Goal: Transaction & Acquisition: Purchase product/service

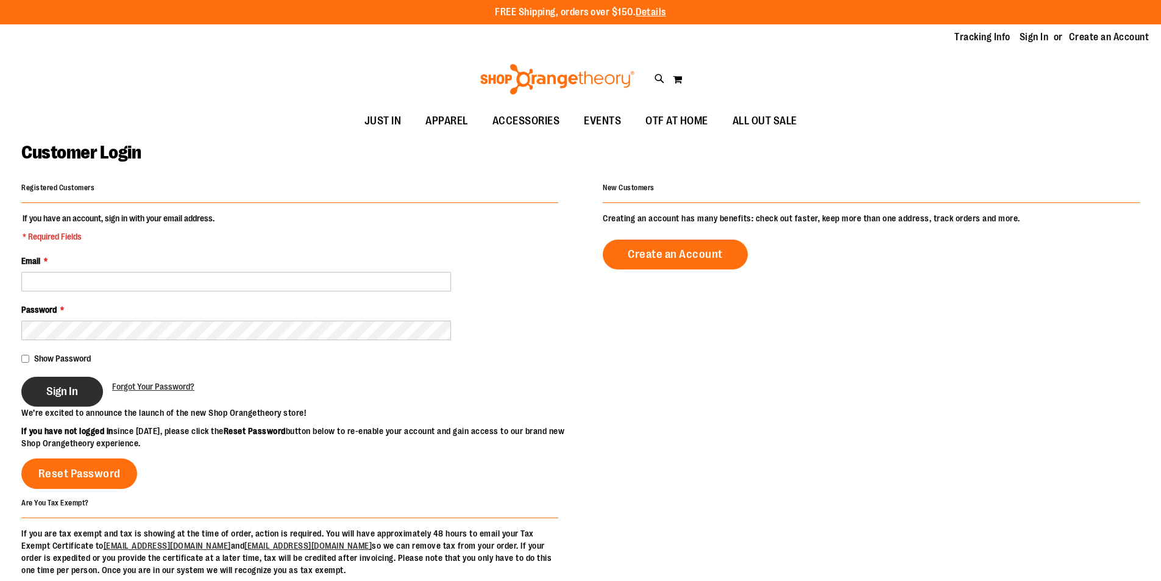
type input "**********"
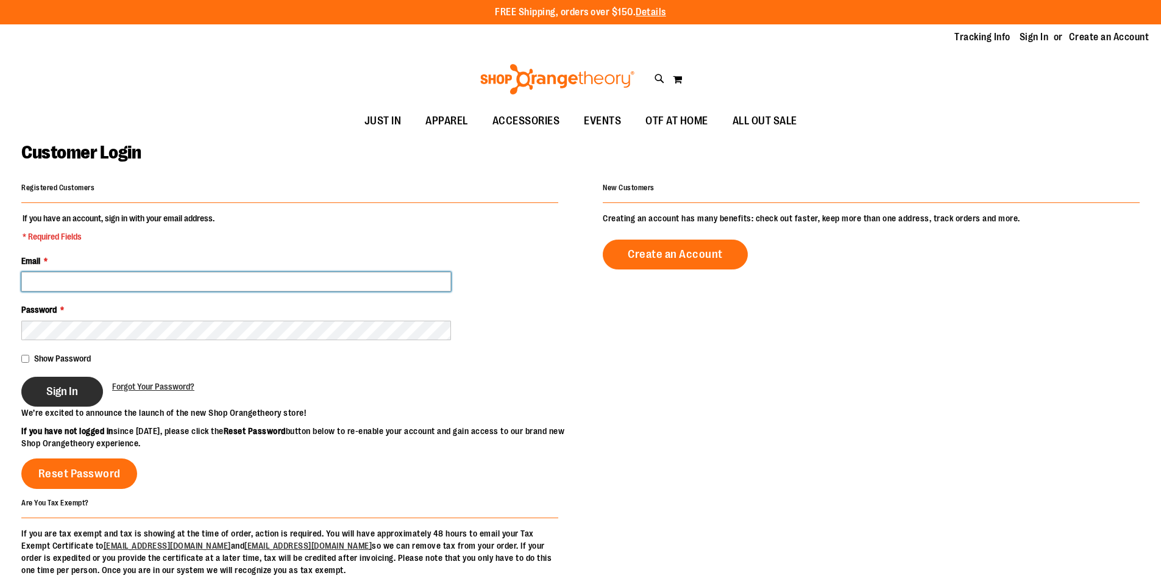
type input "**********"
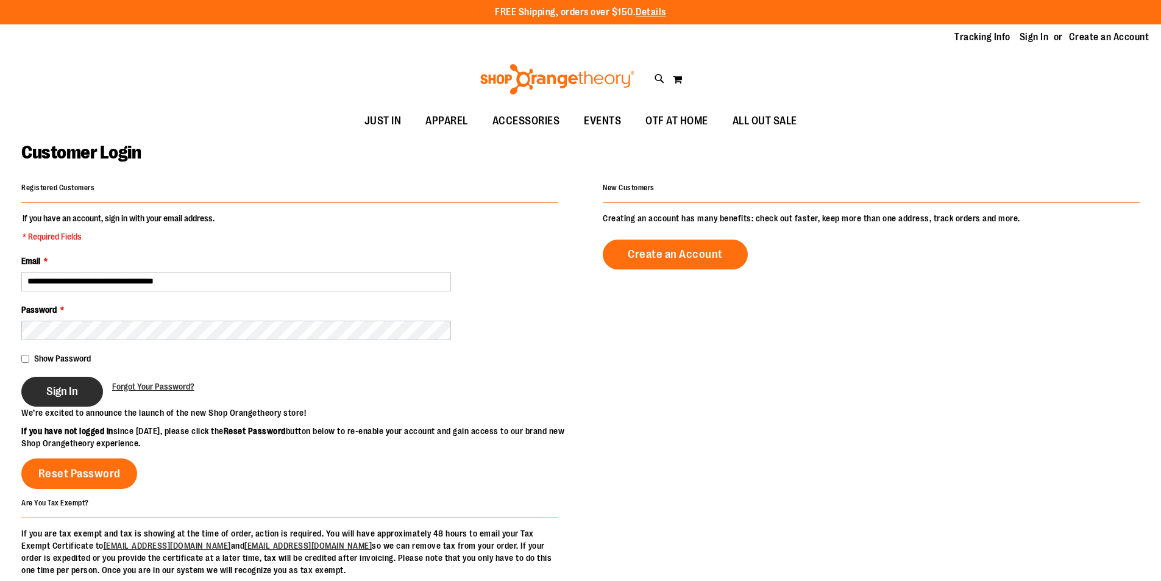
click at [69, 395] on span "Sign In" at bounding box center [62, 391] width 32 height 13
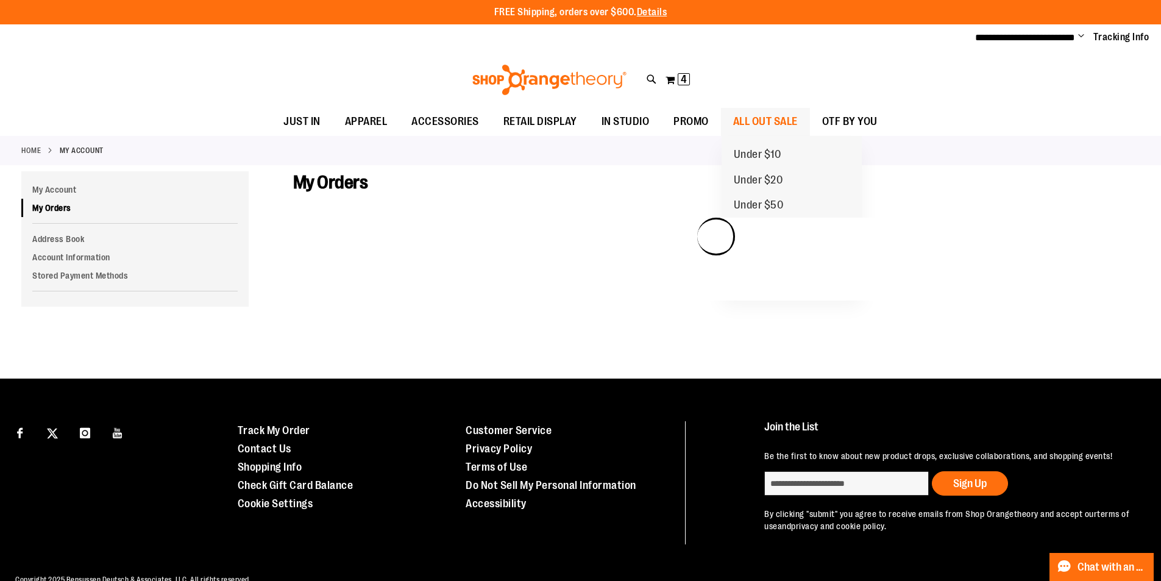
type input "**********"
click at [775, 121] on span "ALL OUT SALE" at bounding box center [765, 121] width 65 height 27
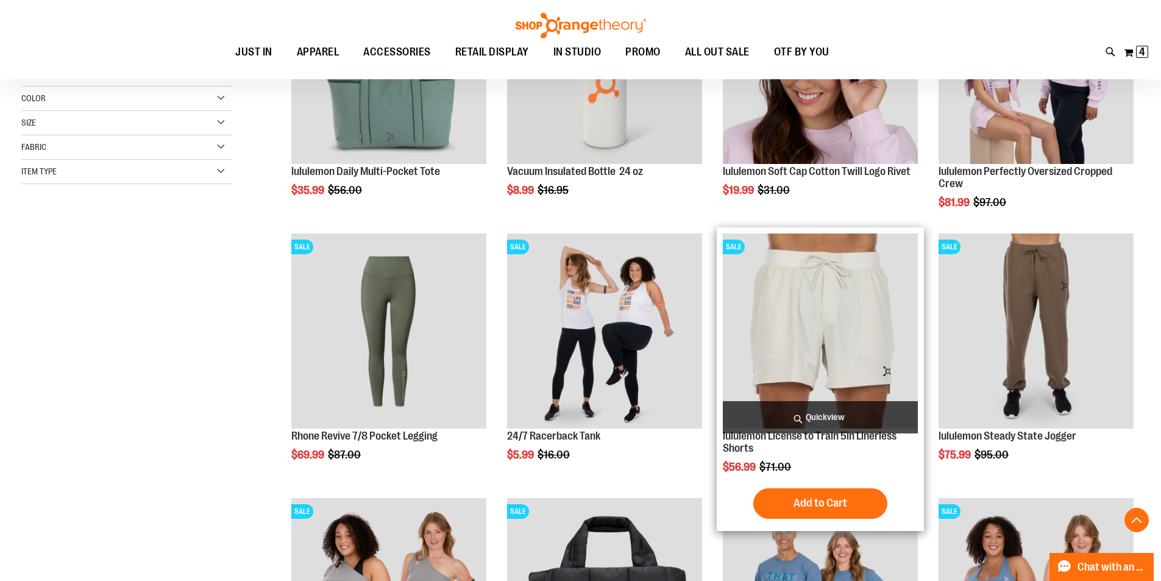
scroll to position [304, 0]
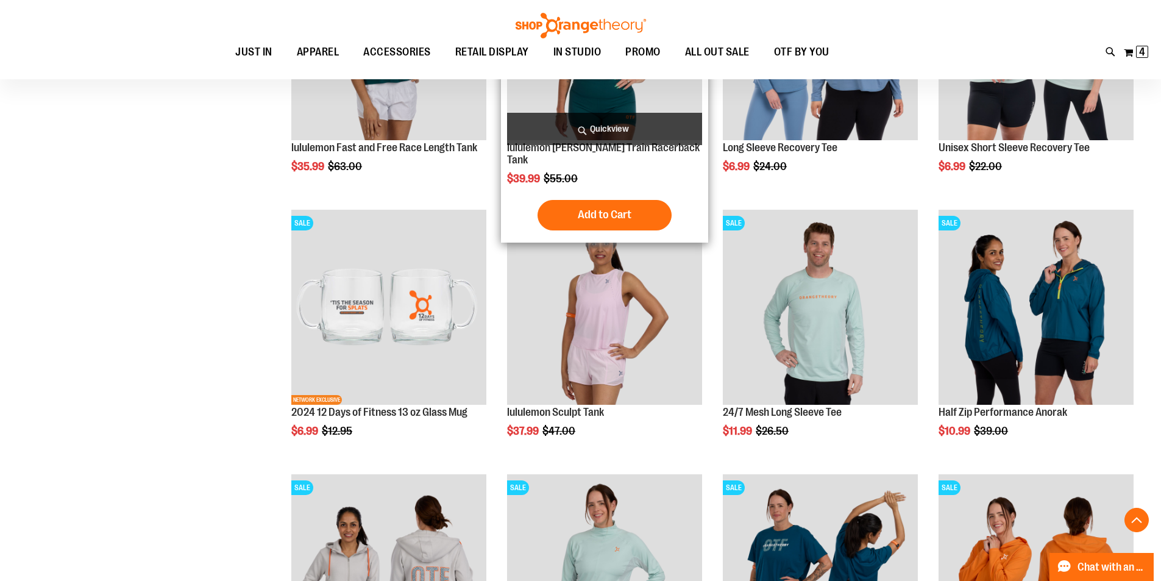
scroll to position [1096, 0]
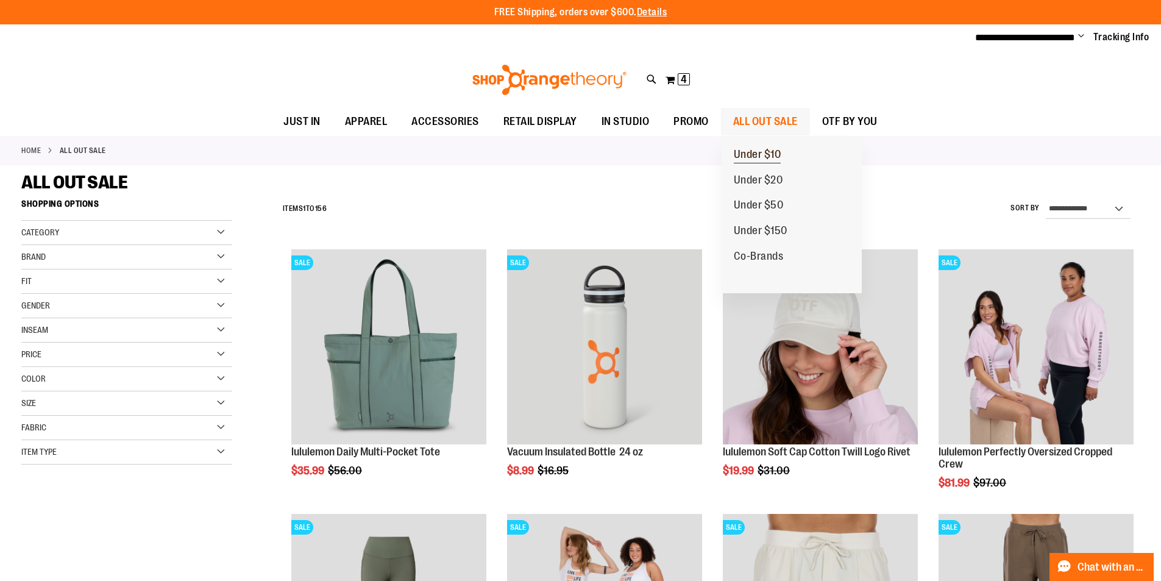
type input "**********"
click at [760, 151] on span "Under $10" at bounding box center [758, 155] width 48 height 15
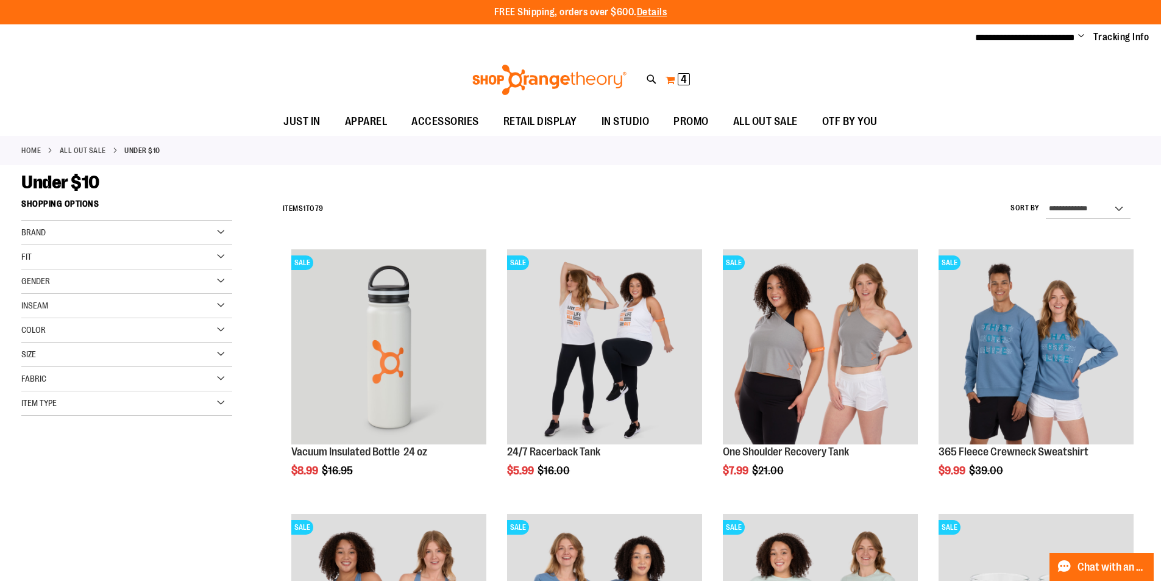
type input "**********"
click at [678, 84] on span "4 4 items" at bounding box center [684, 79] width 12 height 12
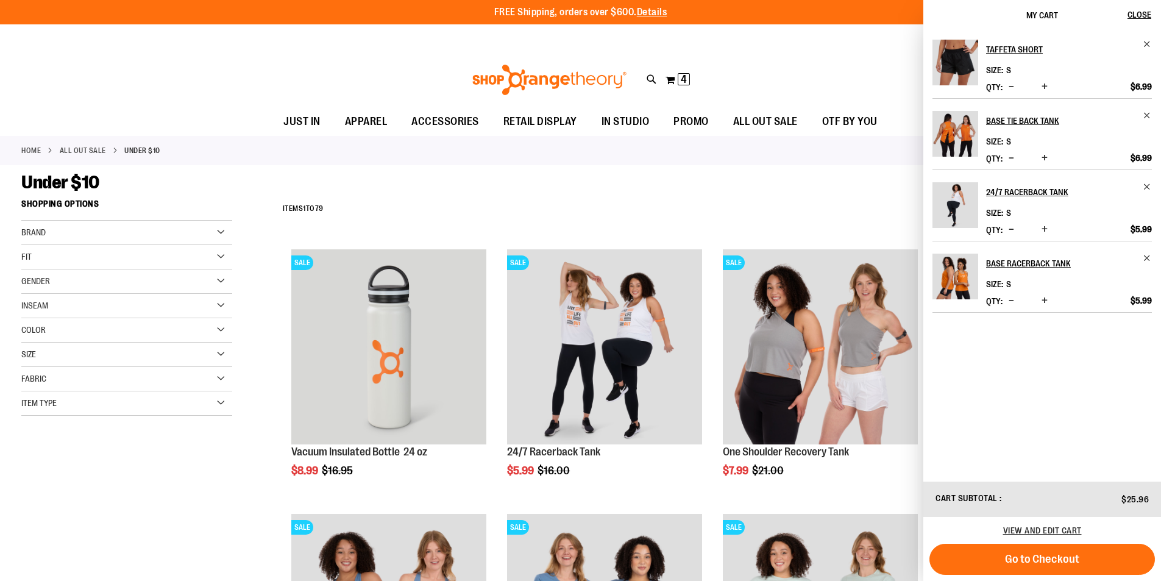
click at [801, 194] on div "**********" at bounding box center [708, 209] width 863 height 32
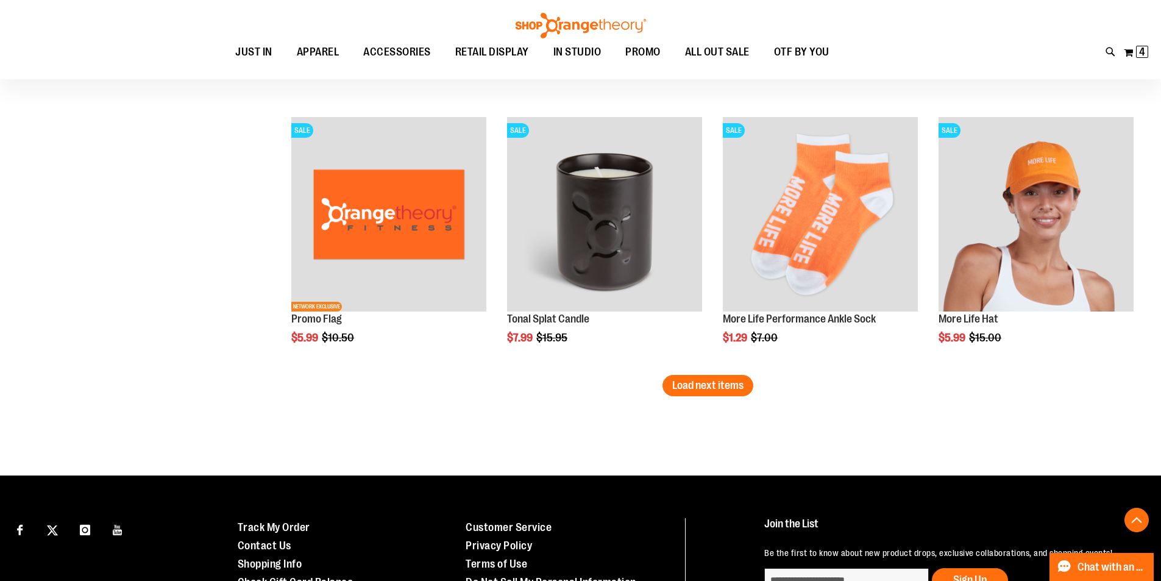
scroll to position [2315, 0]
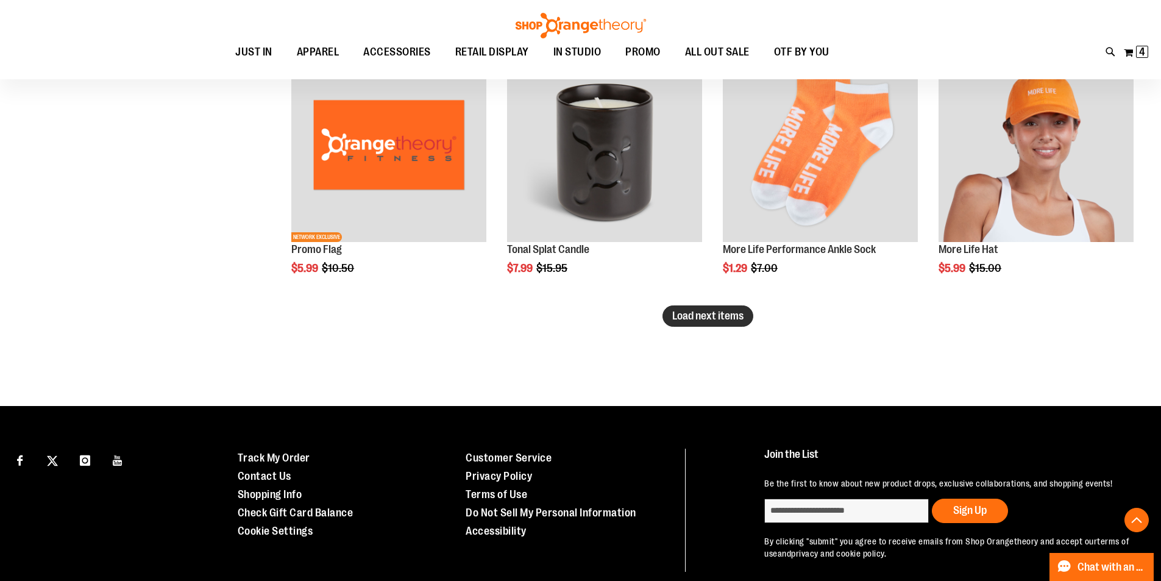
click at [728, 316] on span "Load next items" at bounding box center [707, 316] width 71 height 12
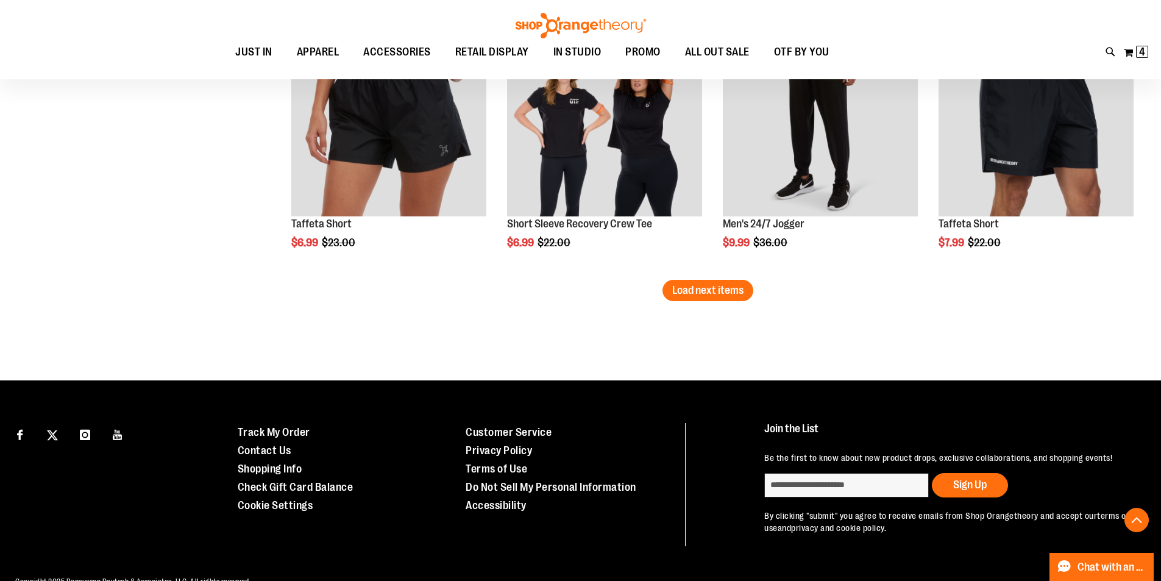
scroll to position [3172, 0]
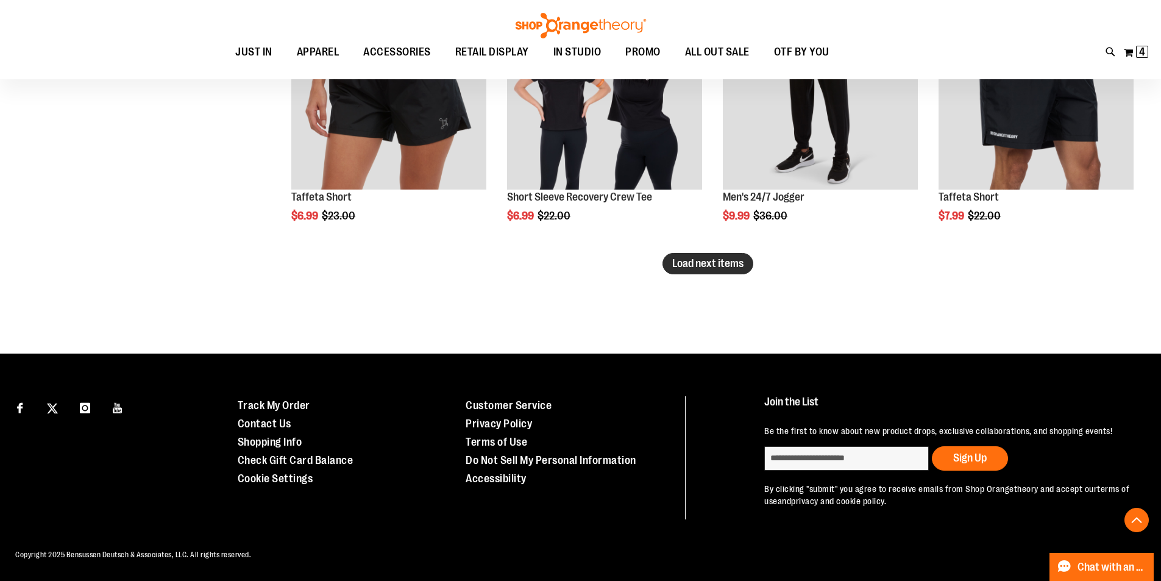
click at [721, 257] on span "Load next items" at bounding box center [707, 263] width 71 height 12
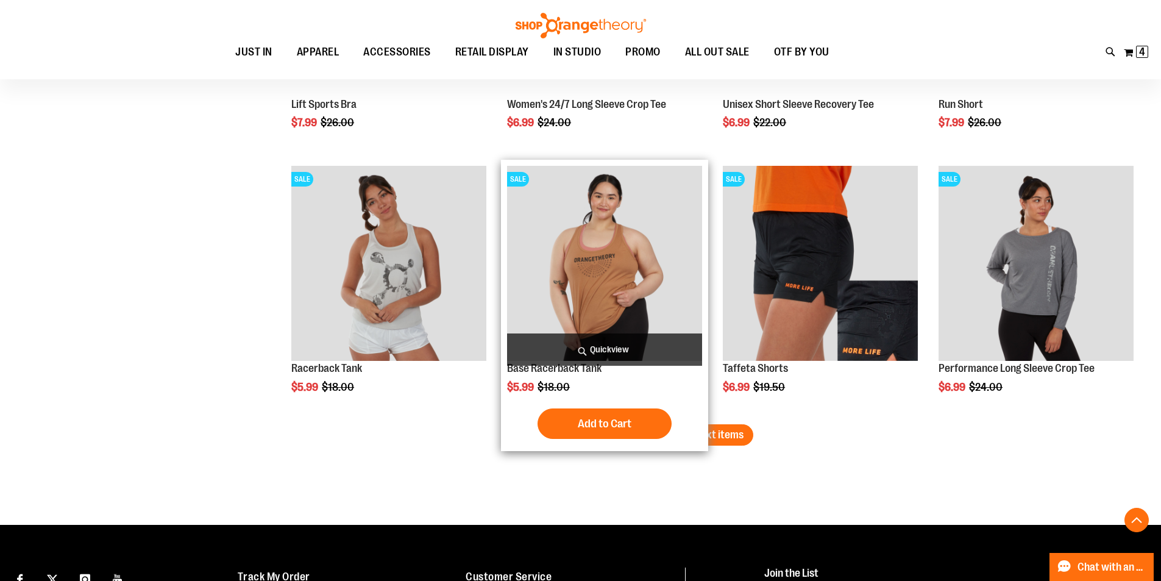
scroll to position [3843, 0]
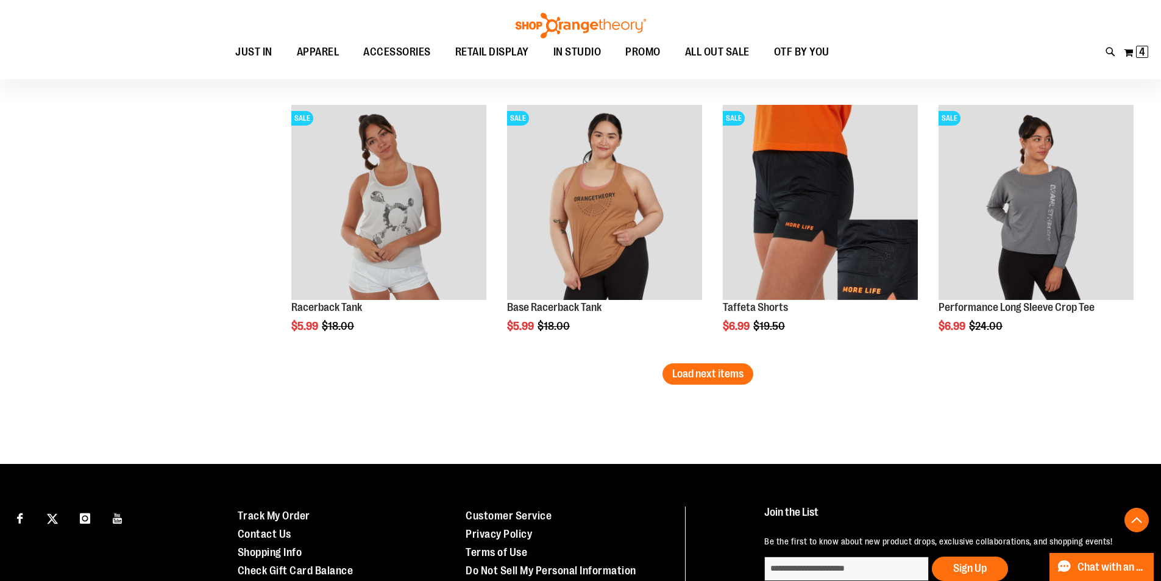
click at [726, 374] on span "Load next items" at bounding box center [707, 373] width 71 height 12
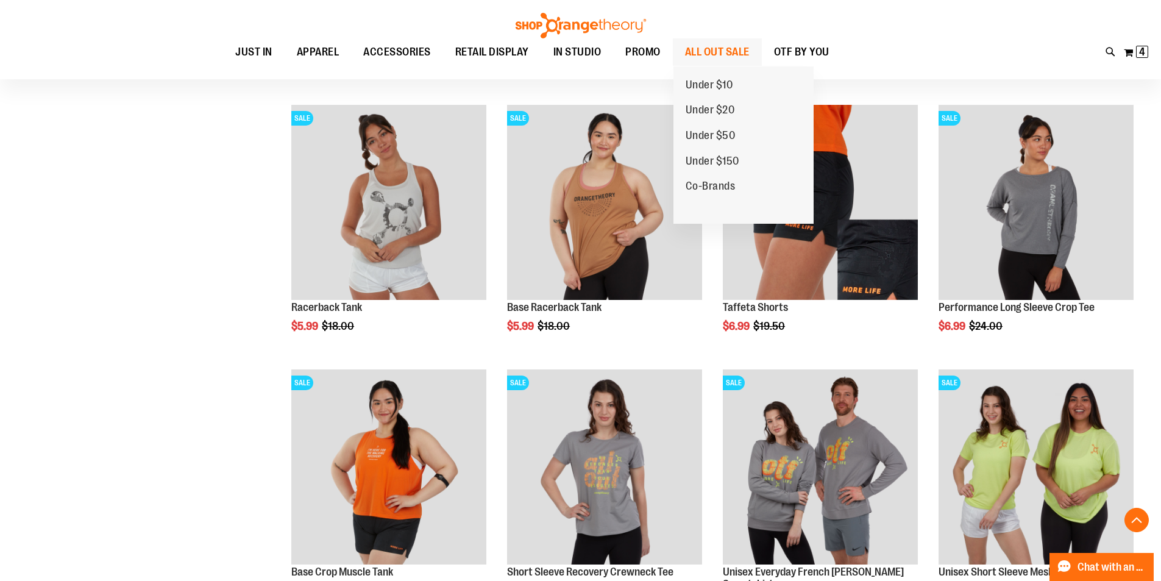
click at [715, 51] on span "ALL OUT SALE" at bounding box center [717, 51] width 65 height 27
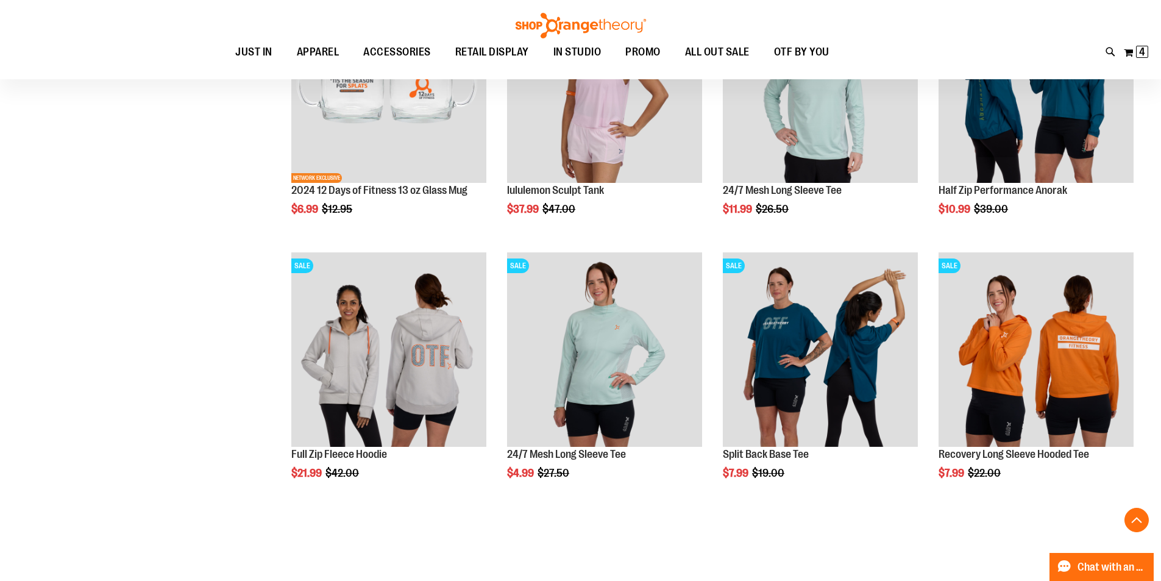
scroll to position [1205, 0]
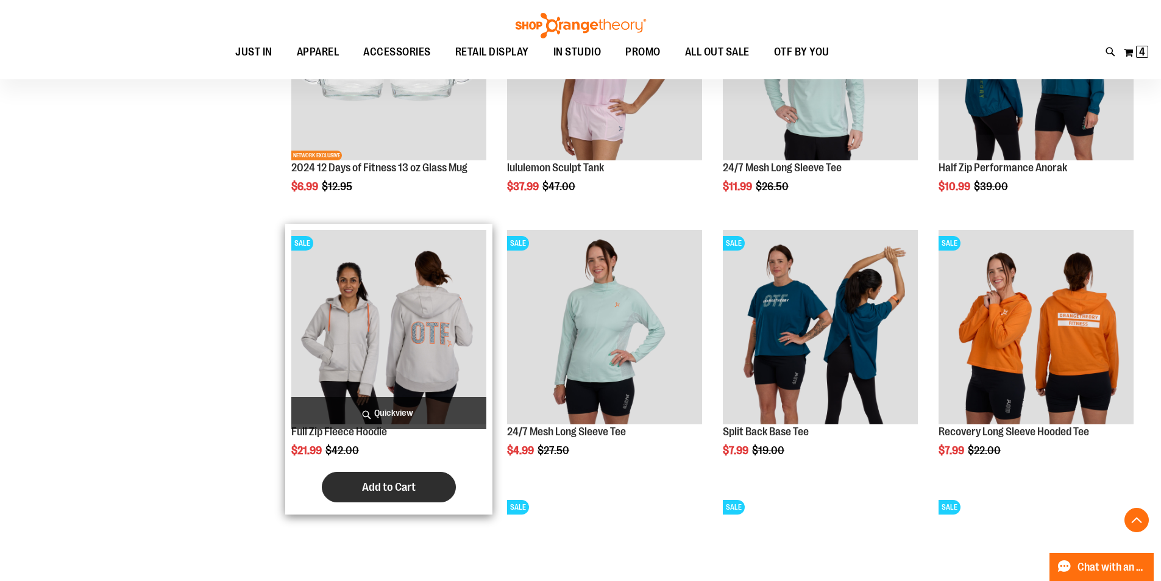
type input "**********"
click at [413, 492] on span "Add to Cart" at bounding box center [389, 486] width 54 height 13
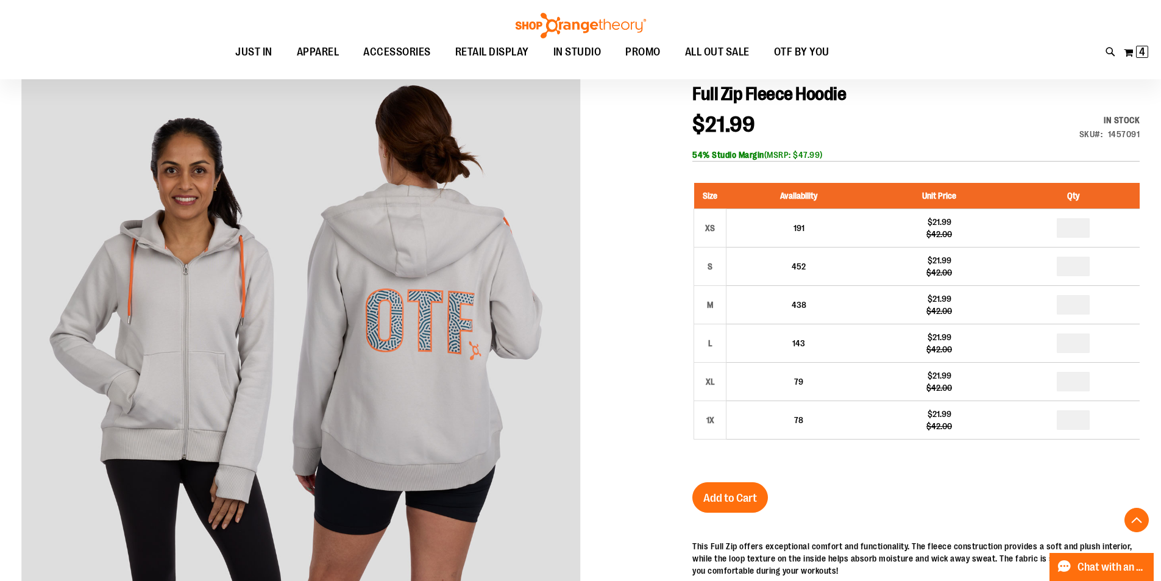
scroll to position [213, 0]
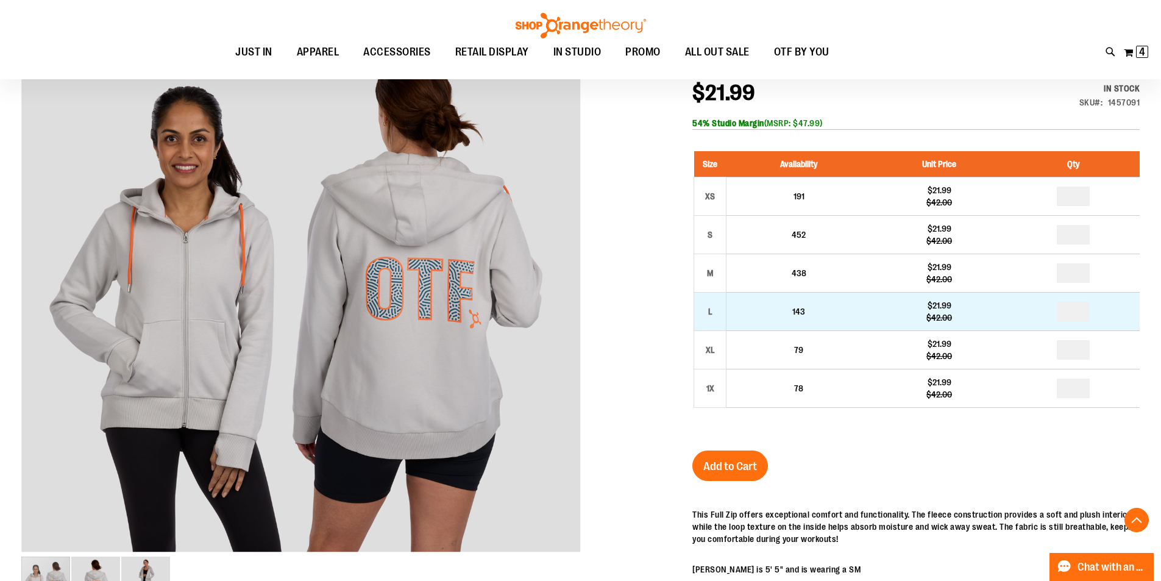
type input "**********"
click at [1078, 316] on input "number" at bounding box center [1073, 312] width 33 height 20
type input "*"
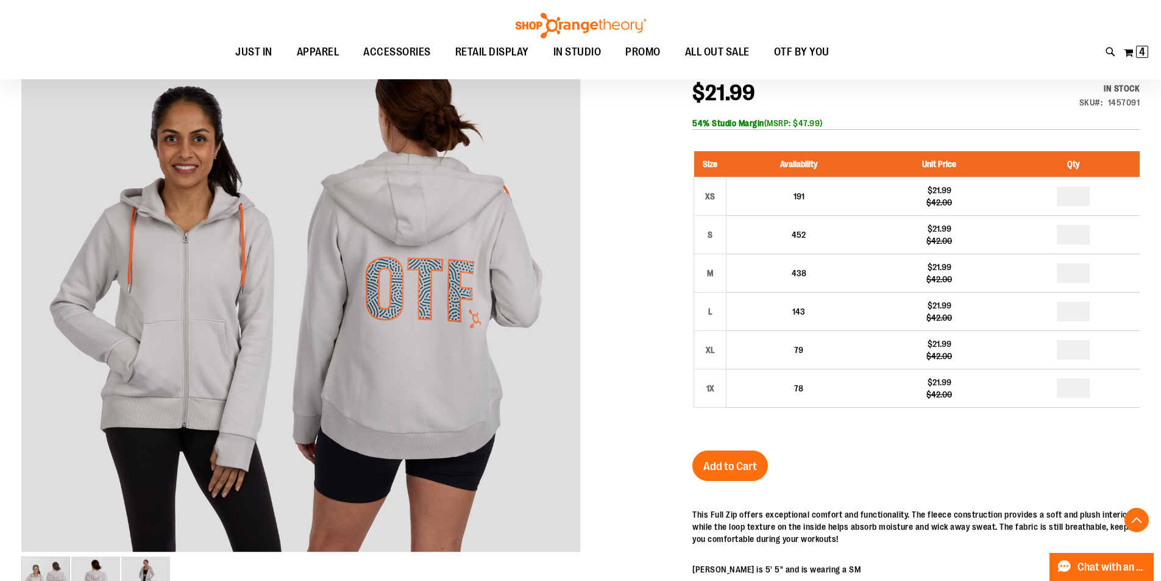
click at [806, 443] on div "Full Zip Fleece Hoodie $21.99 Regular Price $42.00 In stock Only %1 left SKU 14…" at bounding box center [915, 432] width 447 height 762
click at [742, 466] on span "Add to Cart" at bounding box center [730, 465] width 54 height 13
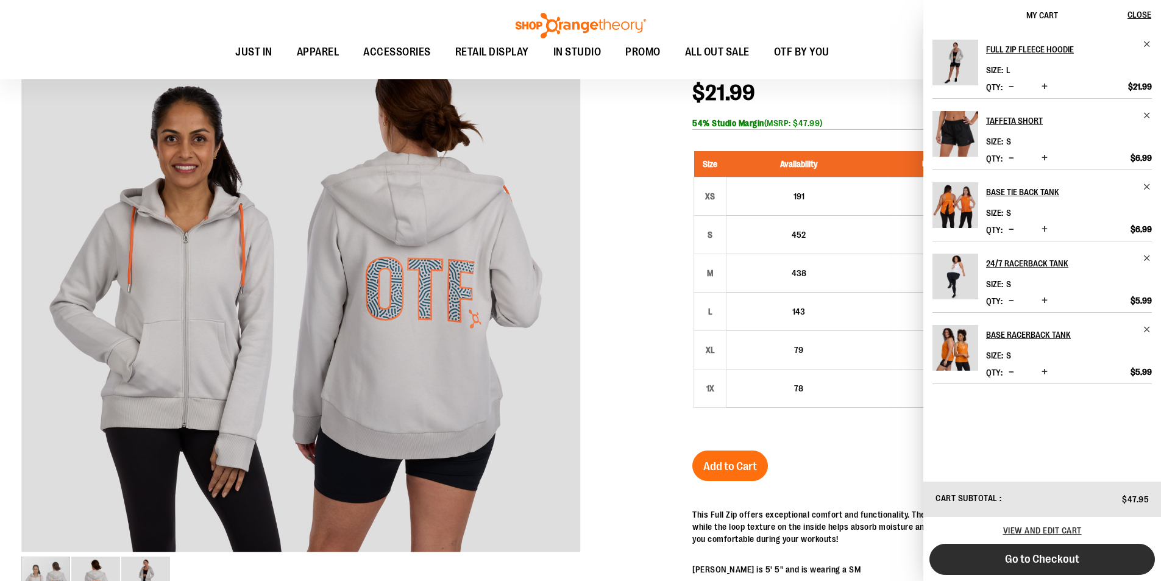
click at [1088, 556] on button "Go to Checkout" at bounding box center [1041, 559] width 225 height 31
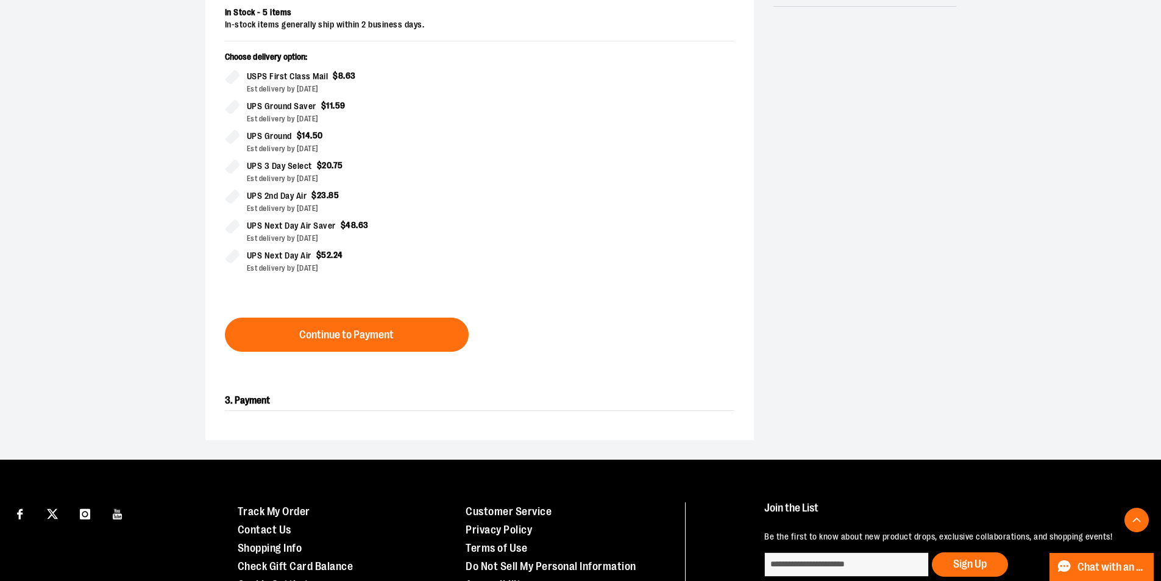
scroll to position [330, 0]
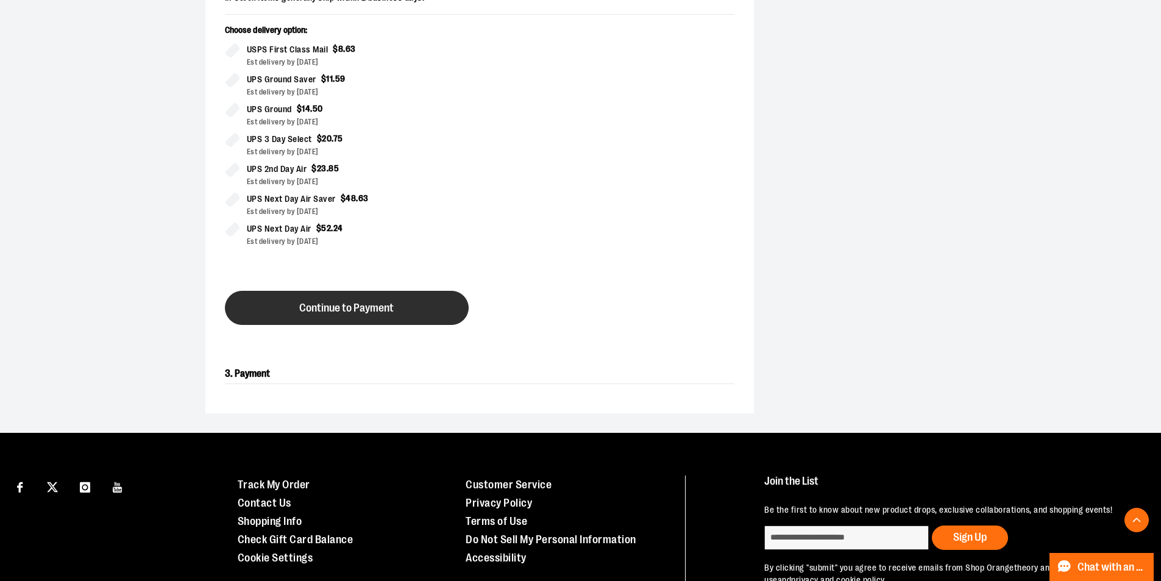
click at [289, 311] on button "Continue to Payment" at bounding box center [347, 308] width 244 height 34
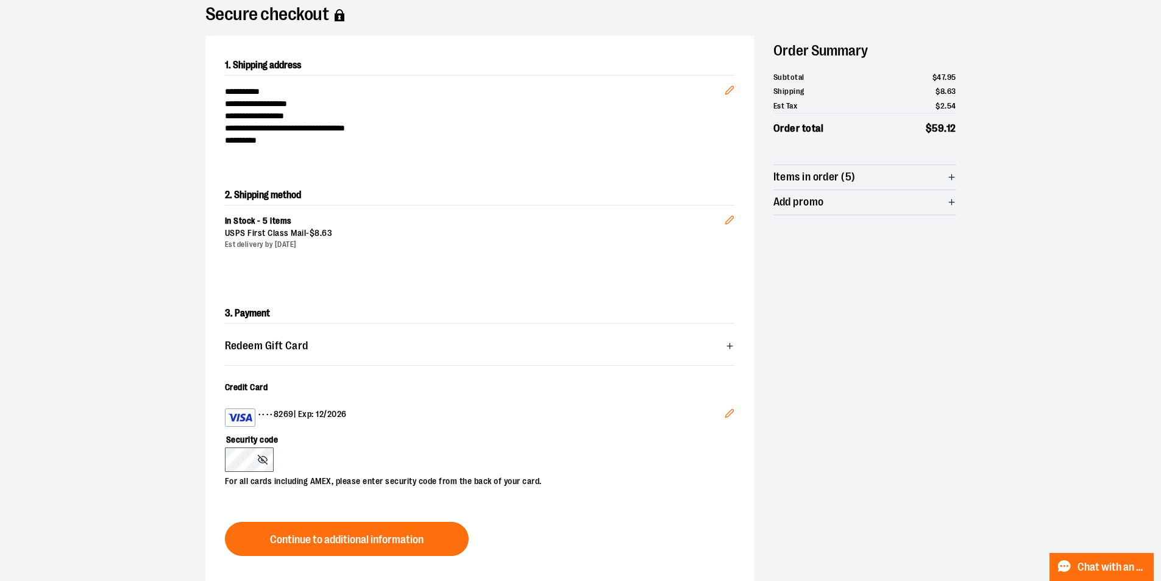
scroll to position [305, 0]
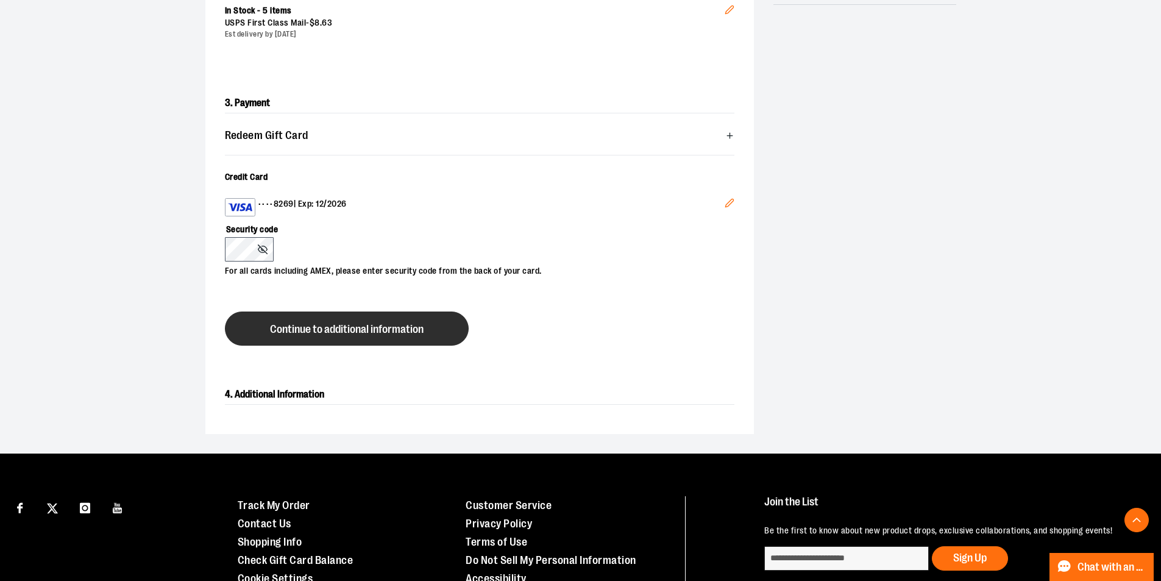
click at [292, 326] on span "Continue to additional information" at bounding box center [347, 330] width 154 height 12
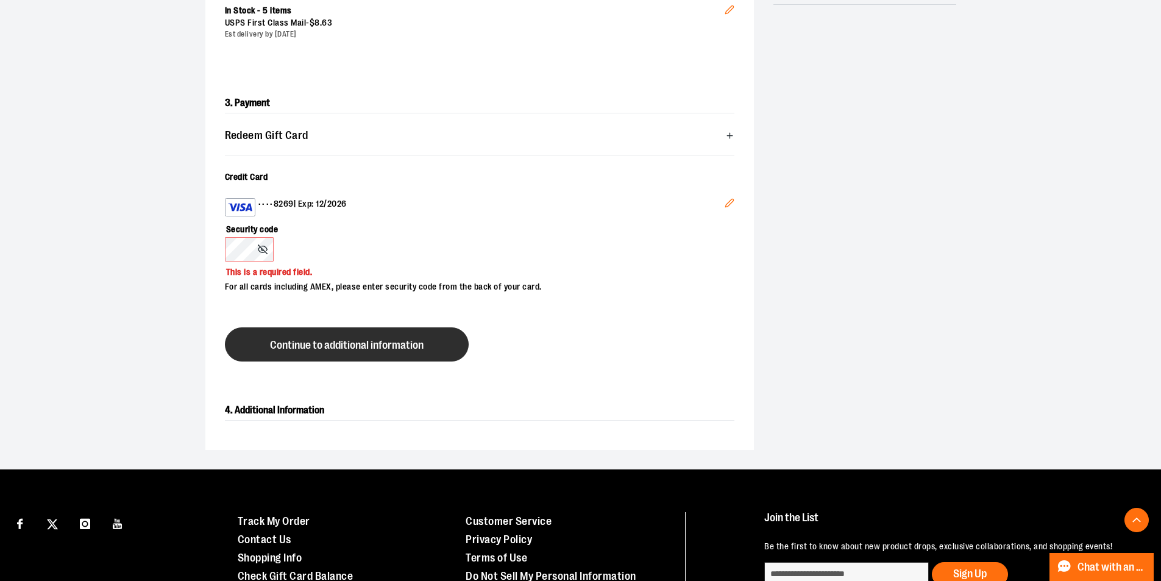
click at [300, 338] on button "Continue to additional information" at bounding box center [347, 344] width 244 height 34
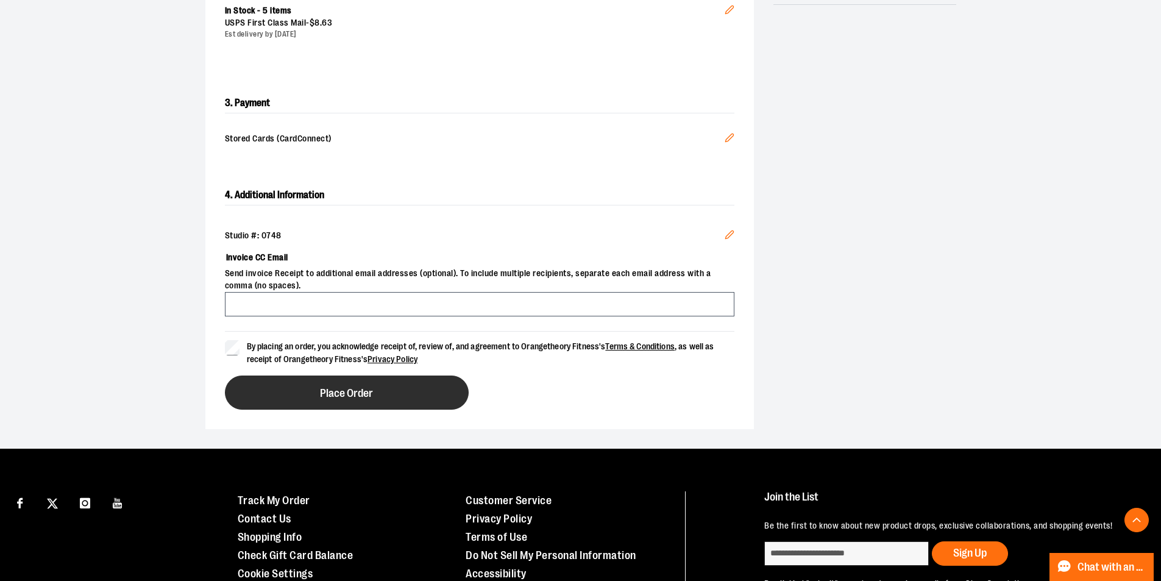
click at [284, 398] on button "Place Order" at bounding box center [347, 392] width 244 height 34
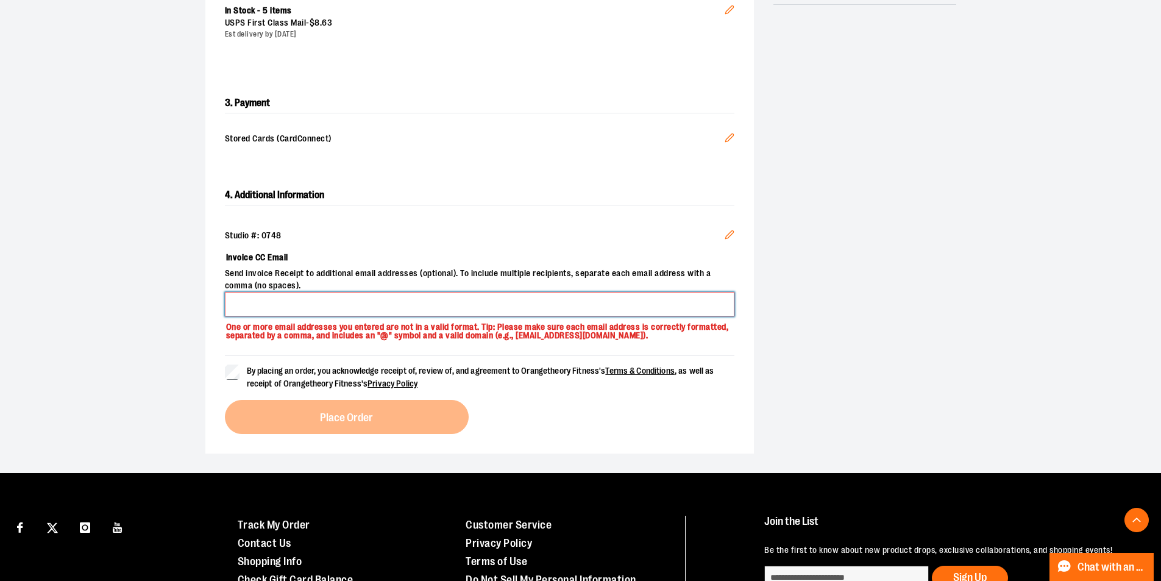
click at [283, 307] on input "Invoice CC Email" at bounding box center [479, 304] width 509 height 24
type input "**********"
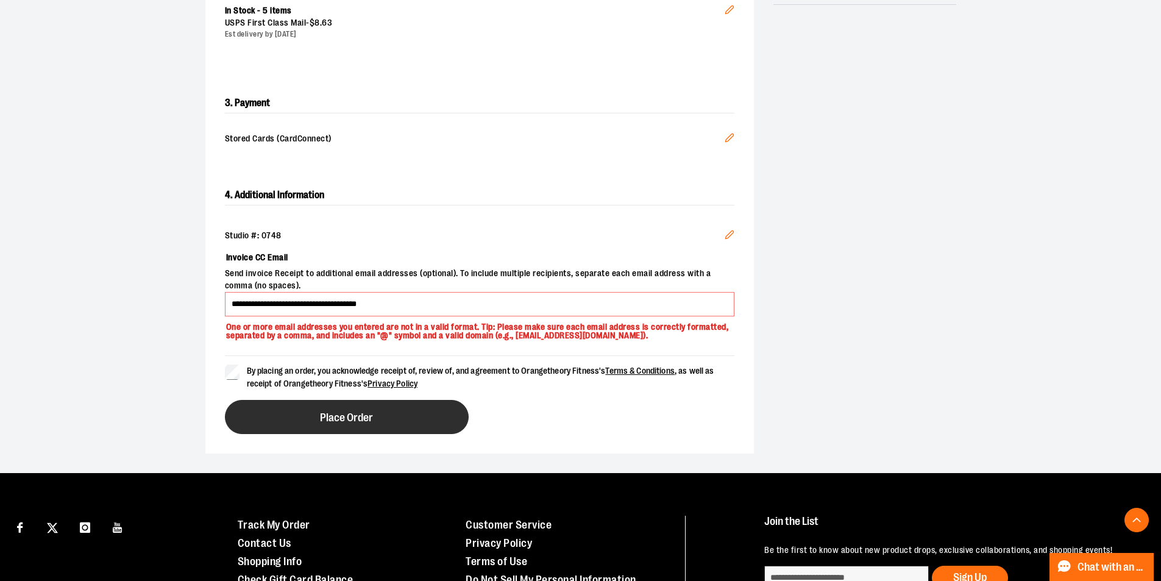
click at [261, 406] on button "Place Order" at bounding box center [347, 417] width 244 height 34
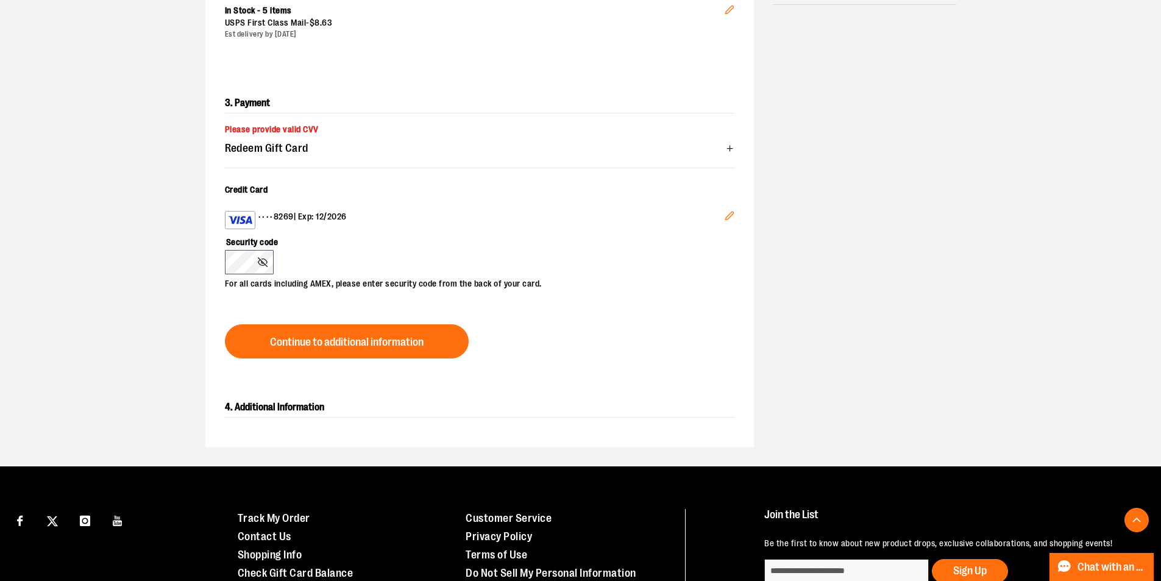
click at [308, 124] on span "Please provide valid CVV" at bounding box center [272, 129] width 94 height 10
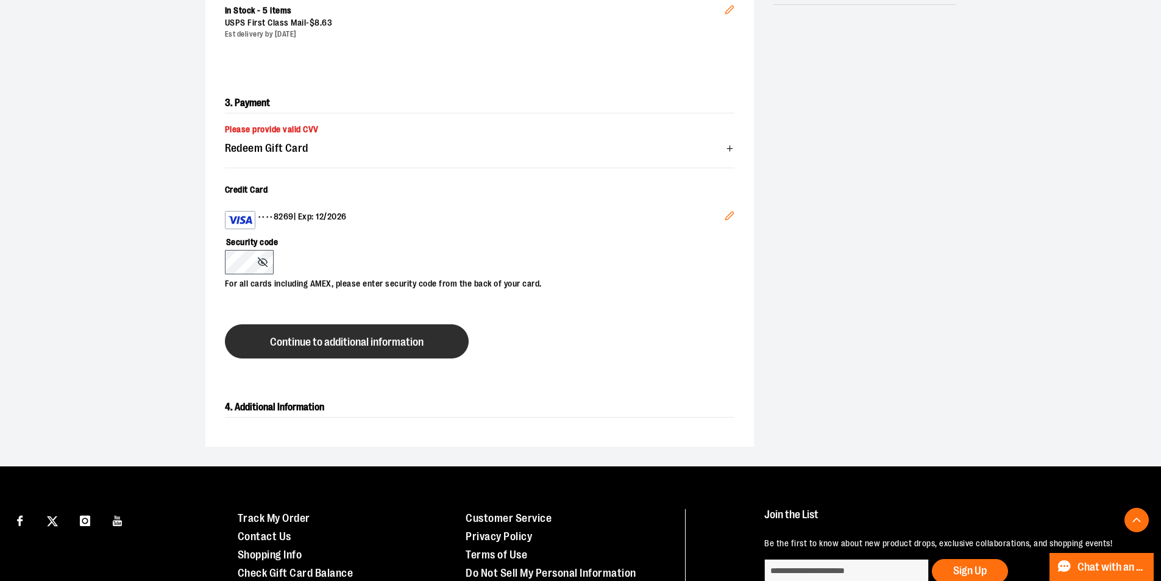
click at [287, 345] on span "Continue to additional information" at bounding box center [347, 342] width 154 height 12
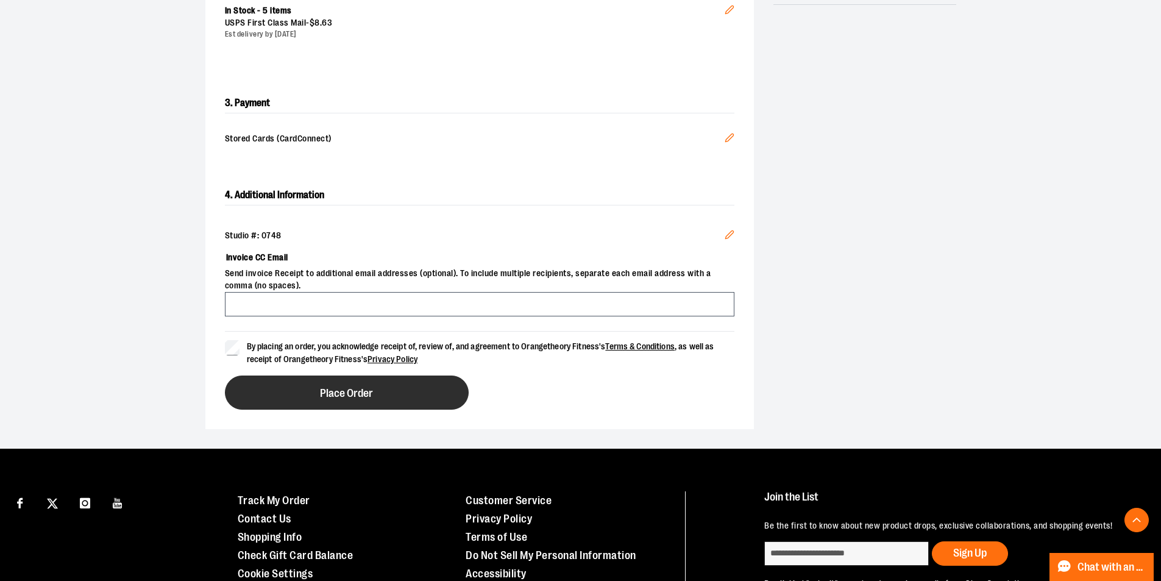
click at [274, 390] on button "Place Order" at bounding box center [347, 392] width 244 height 34
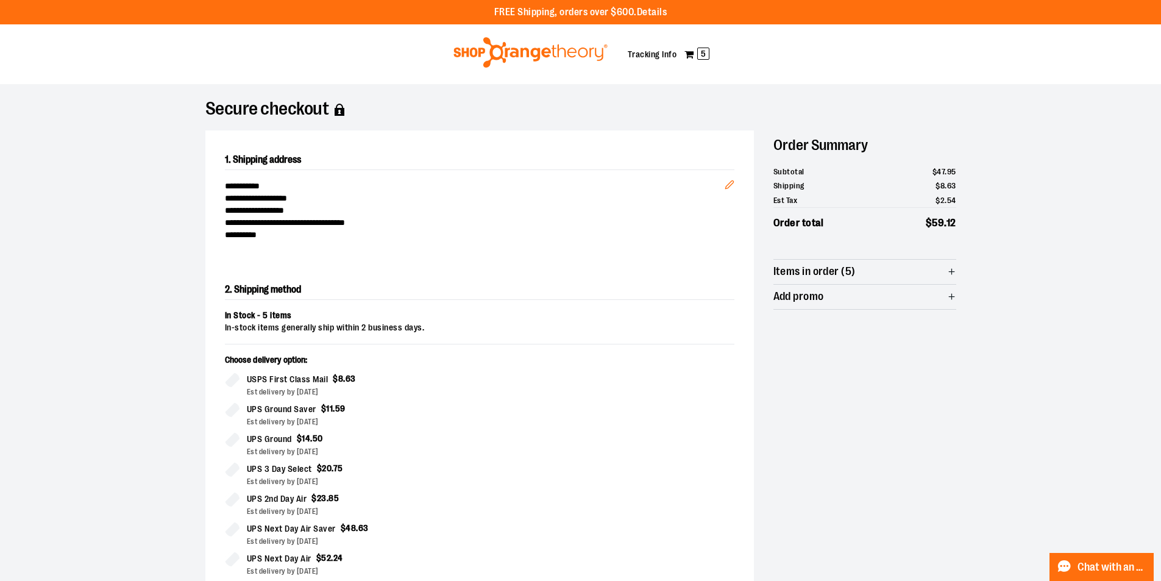
scroll to position [305, 0]
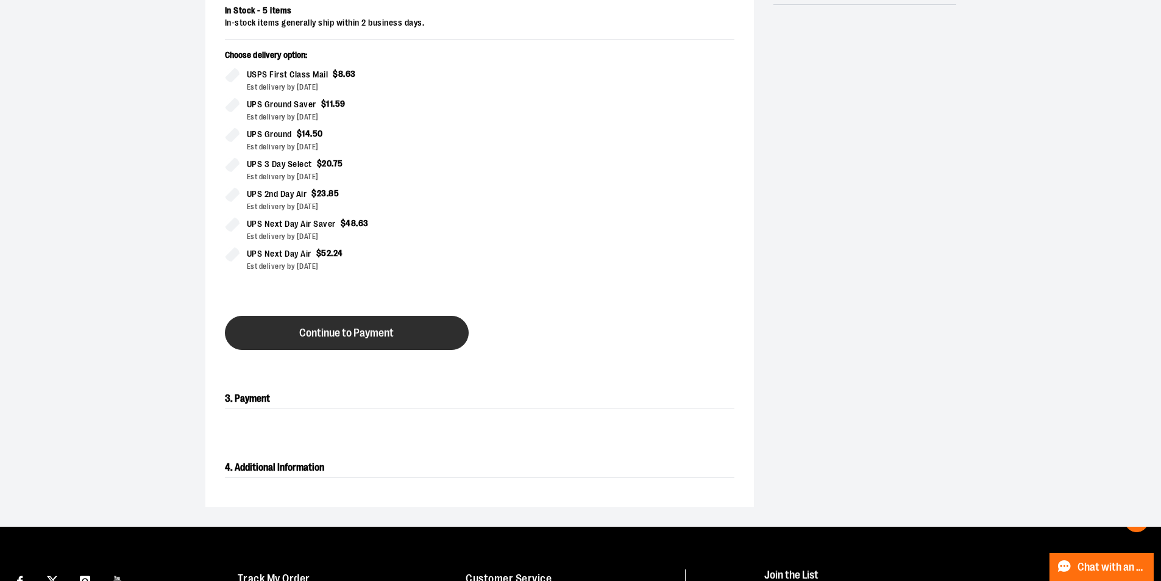
click at [348, 330] on span "Continue to Payment" at bounding box center [346, 333] width 94 height 12
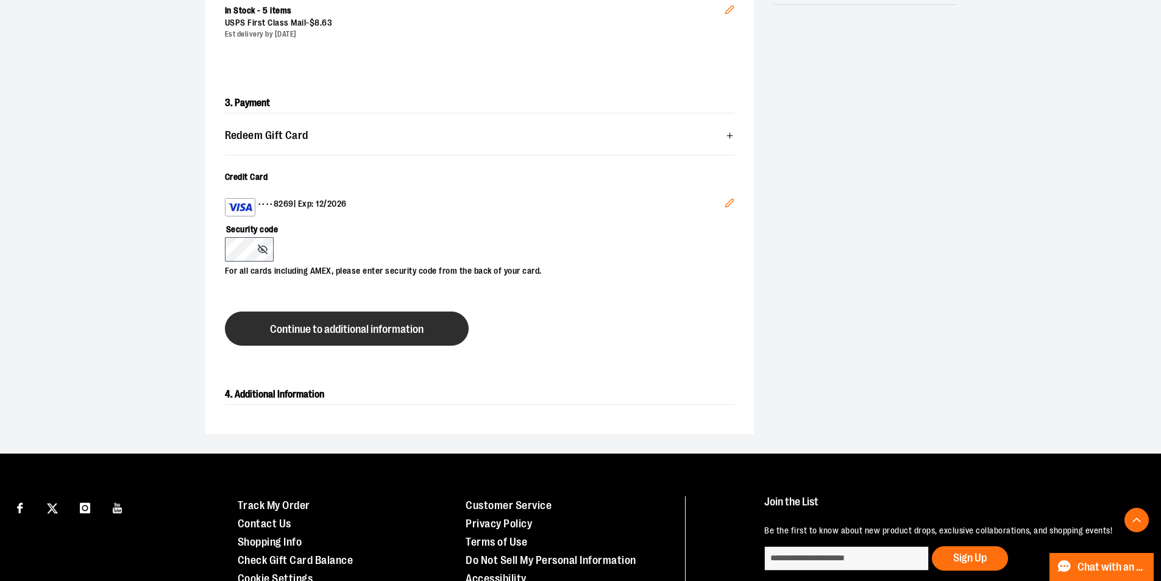
click at [277, 327] on span "Continue to additional information" at bounding box center [347, 330] width 154 height 12
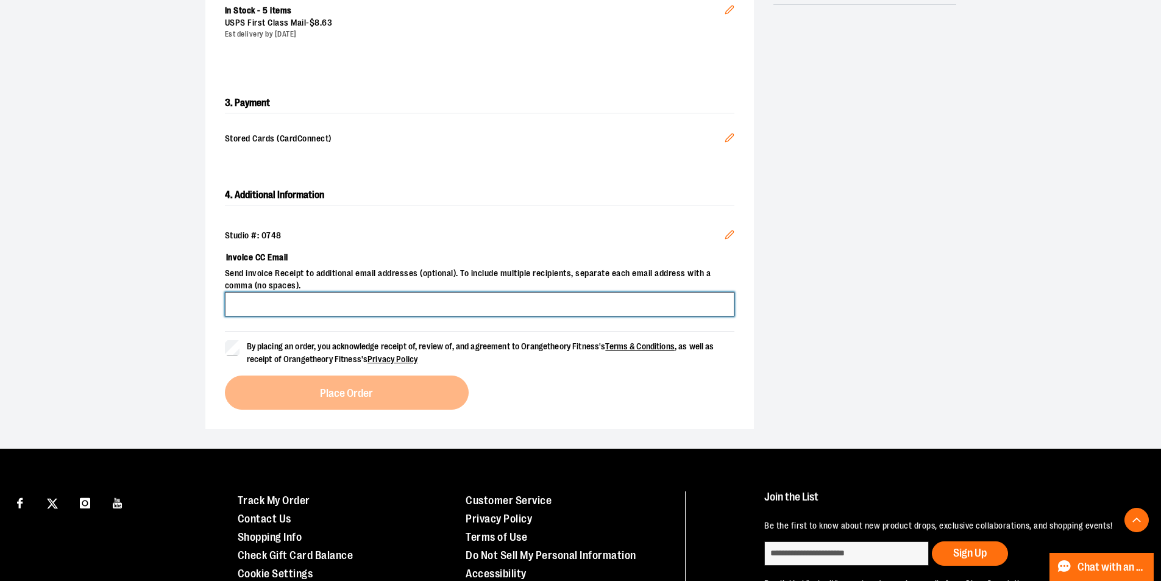
click at [250, 308] on input "Invoice CC Email" at bounding box center [479, 304] width 509 height 24
type input "**********"
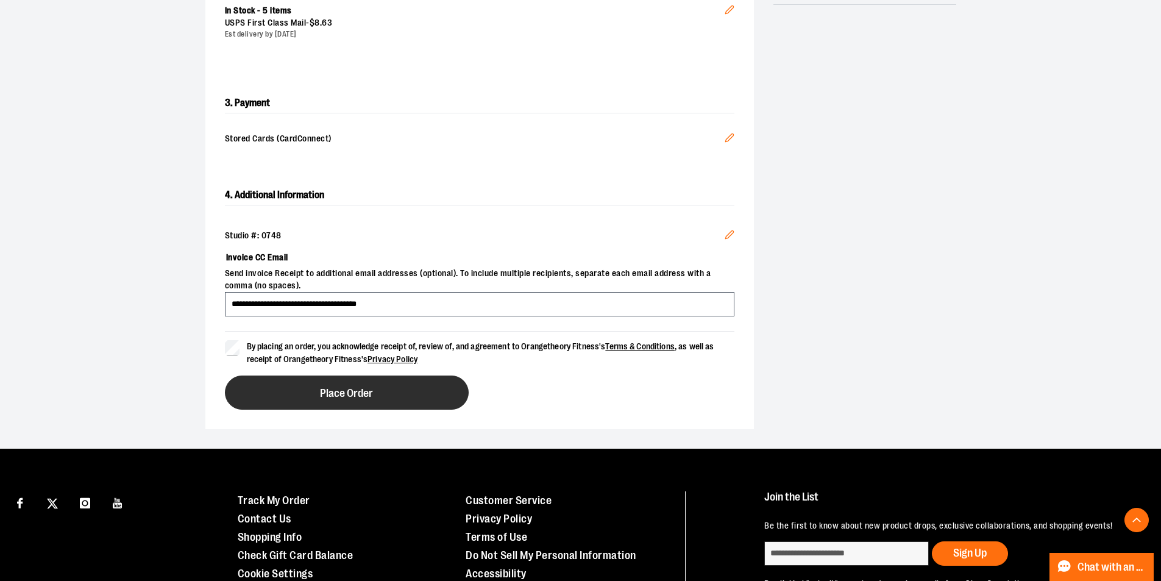
click at [264, 380] on button "Place Order" at bounding box center [347, 392] width 244 height 34
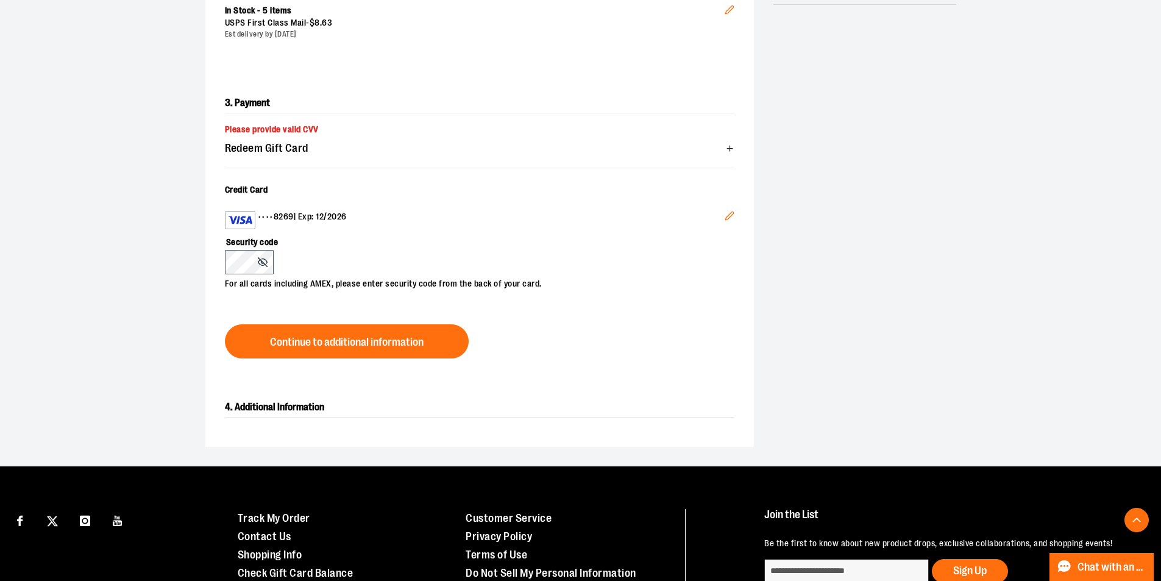
click at [308, 262] on div "Security code For all cards including AMEX, please enter security code from the…" at bounding box center [473, 259] width 497 height 61
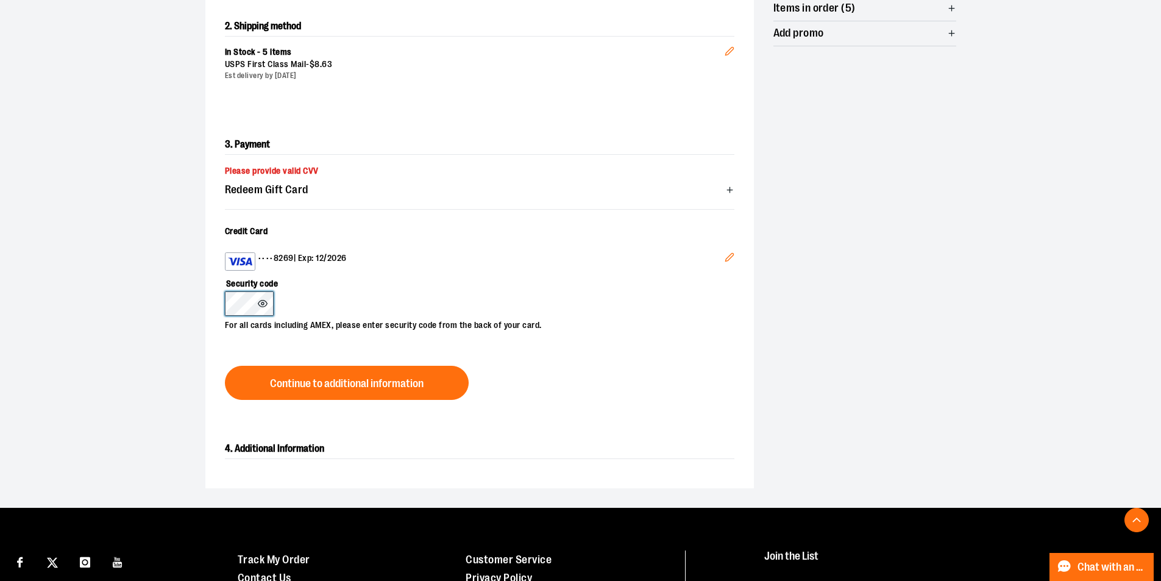
scroll to position [244, 0]
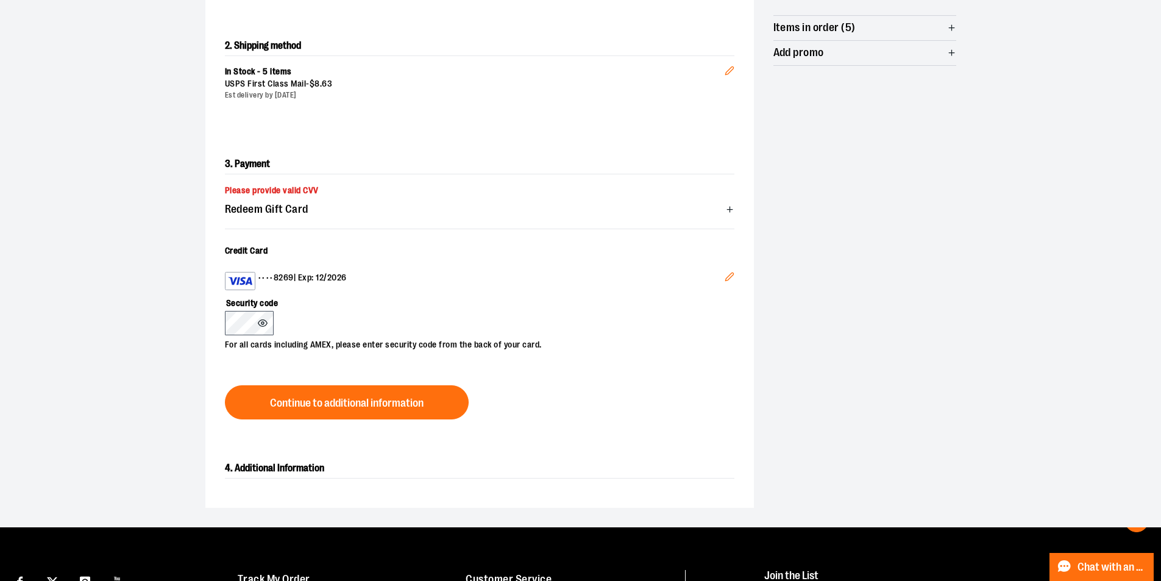
click at [728, 276] on icon "Edit" at bounding box center [729, 277] width 8 height 8
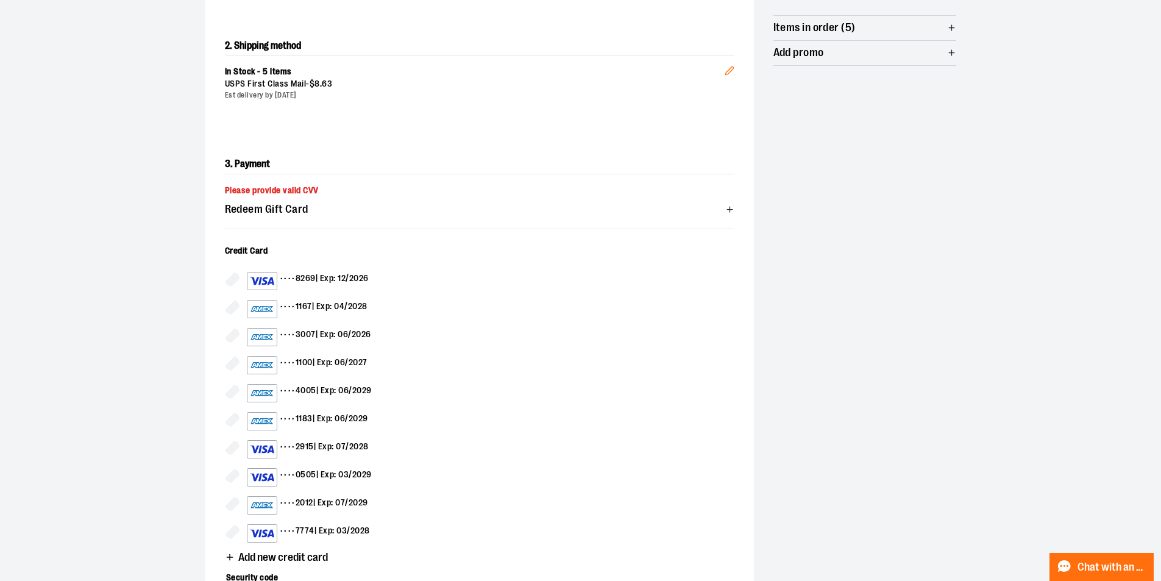
scroll to position [305, 0]
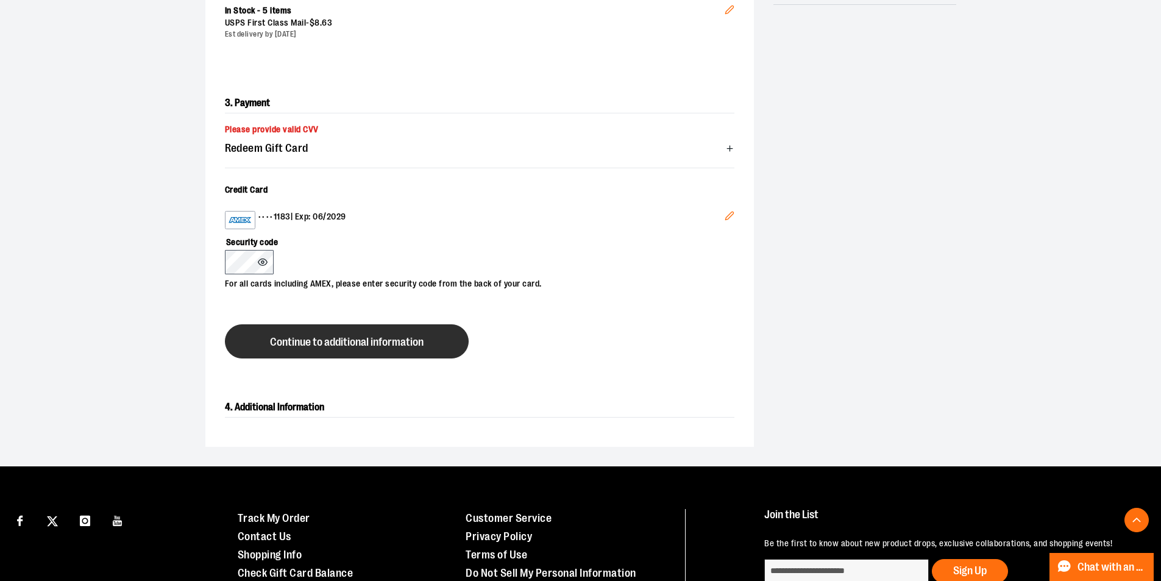
click at [294, 339] on span "Continue to additional information" at bounding box center [347, 342] width 154 height 12
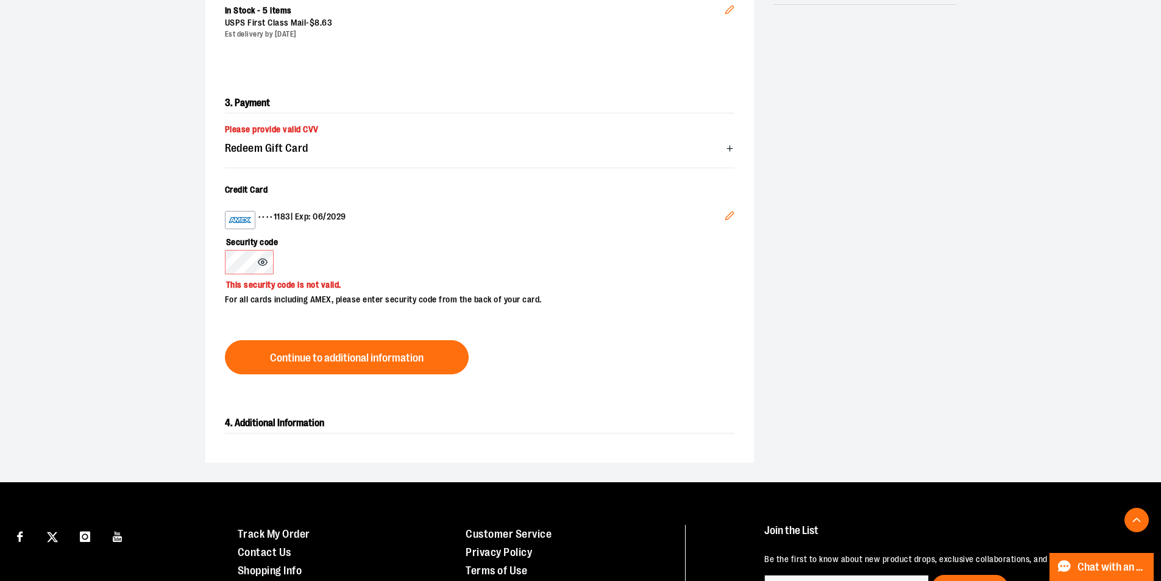
click at [335, 254] on div "Security code This security code is not valid. For all cards including AMEX, pl…" at bounding box center [473, 267] width 497 height 77
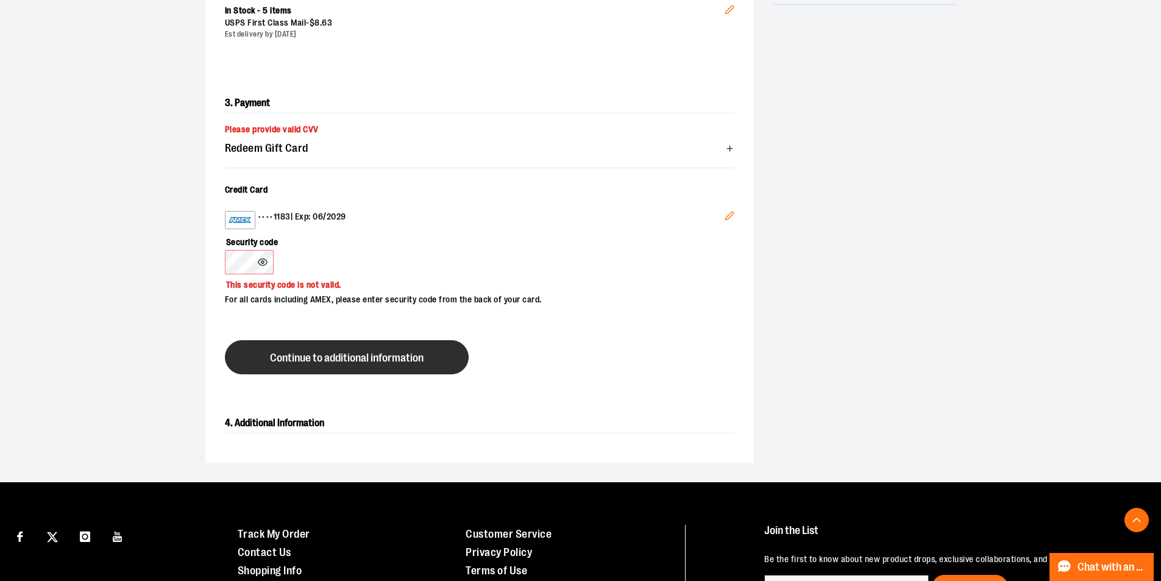
click at [344, 347] on button "Continue to additional information" at bounding box center [347, 357] width 244 height 34
click at [344, 354] on span "Continue to additional information" at bounding box center [347, 358] width 154 height 12
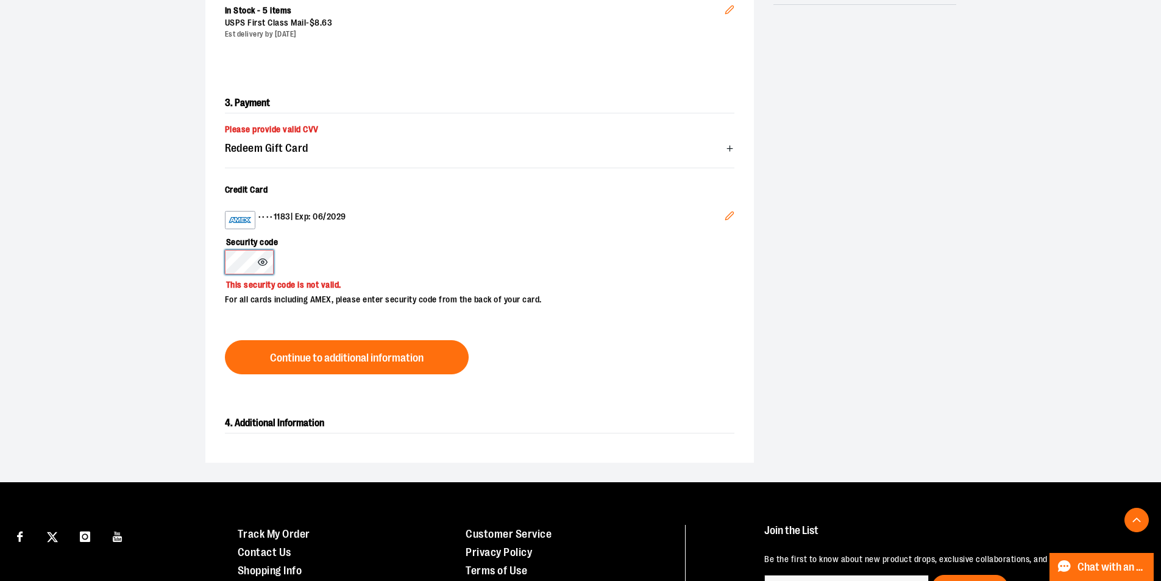
click at [212, 261] on div "3. Payment Please provide valid CVV Redeem Gift Card Card number * Pin number *…" at bounding box center [479, 234] width 548 height 320
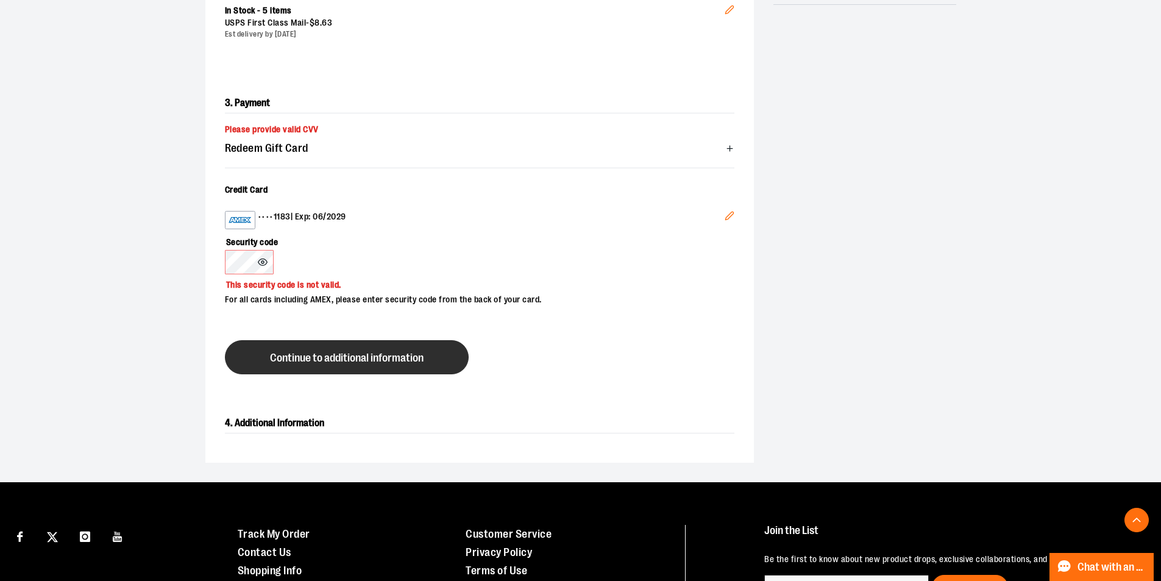
click at [278, 356] on span "Continue to additional information" at bounding box center [347, 358] width 154 height 12
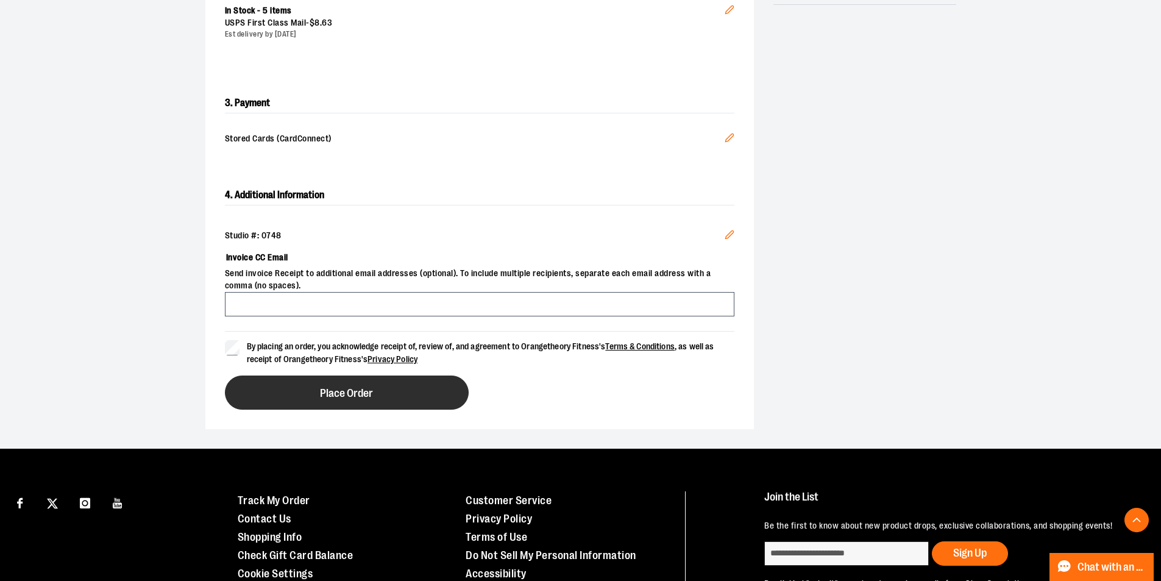
click at [262, 381] on button "Place Order" at bounding box center [347, 392] width 244 height 34
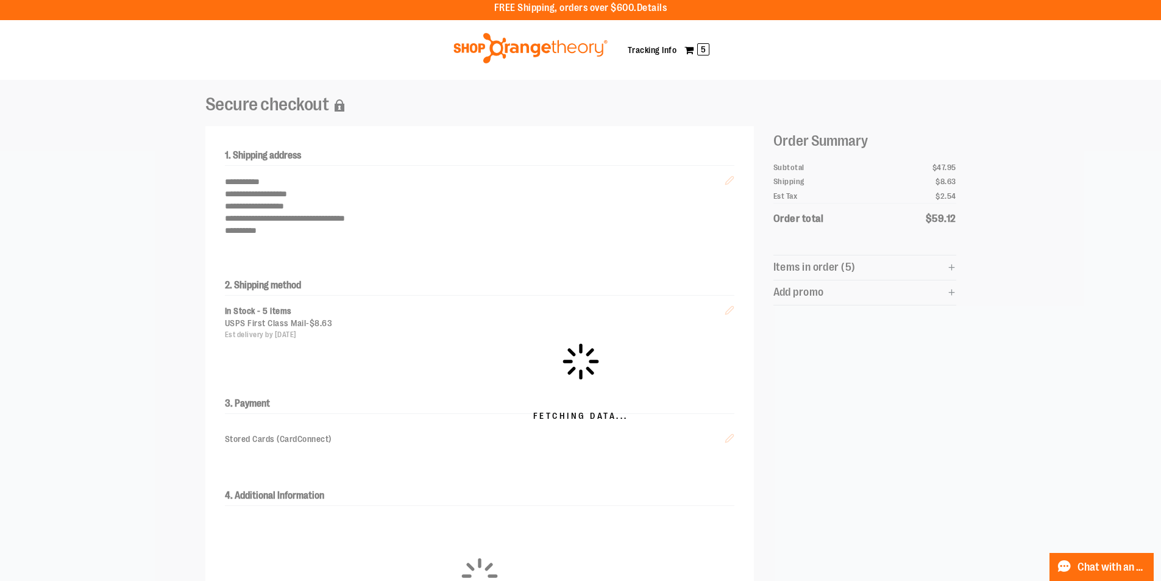
scroll to position [0, 0]
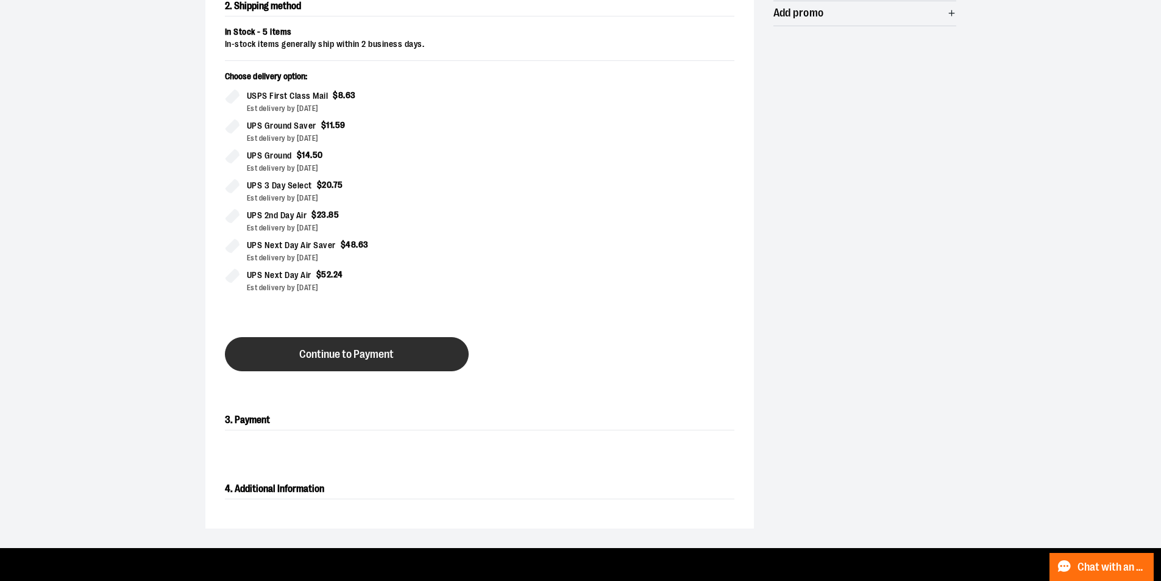
scroll to position [305, 0]
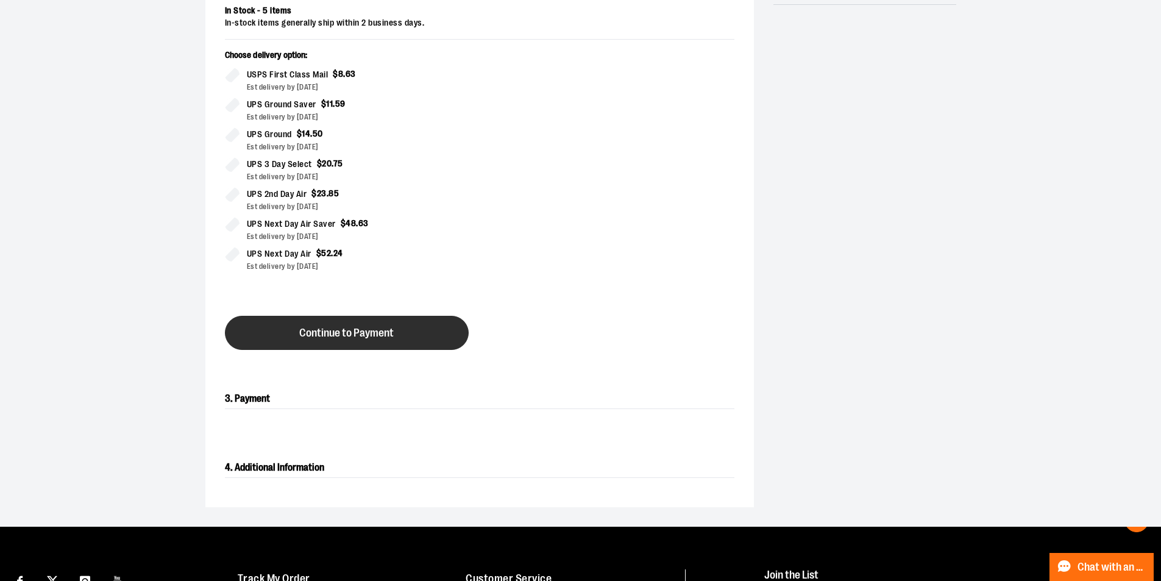
click at [390, 332] on span "Continue to Payment" at bounding box center [346, 333] width 94 height 12
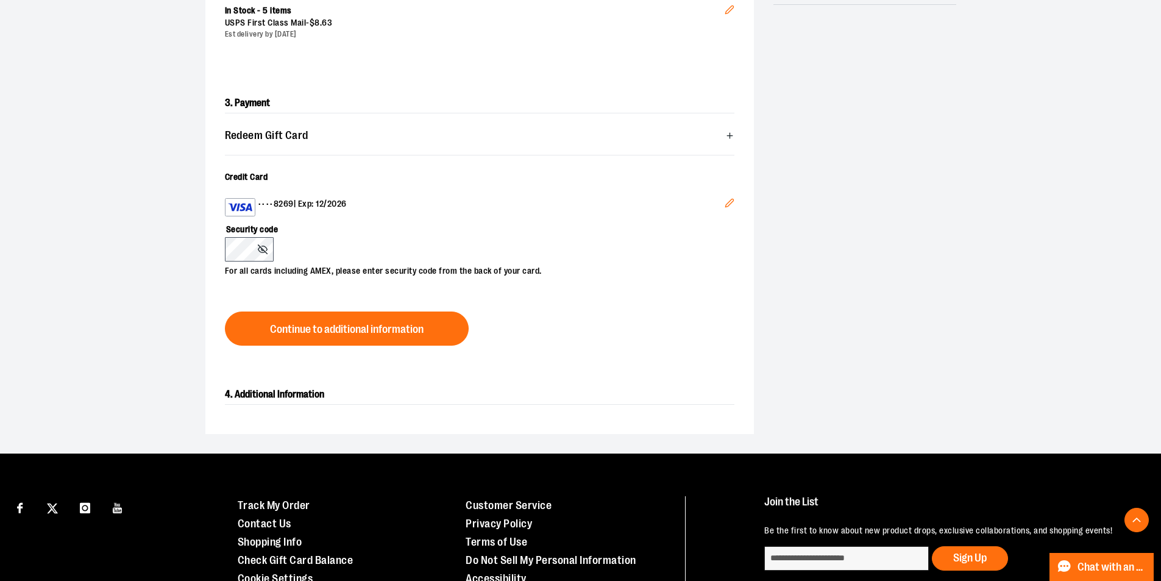
click at [735, 201] on button "Edit" at bounding box center [729, 204] width 29 height 33
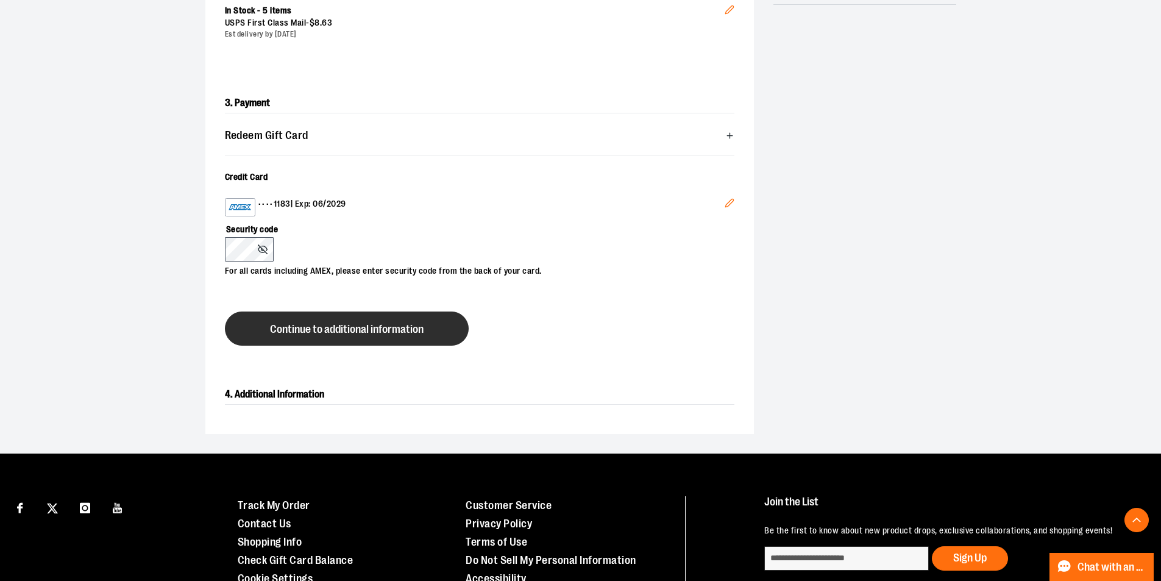
click at [279, 322] on button "Continue to additional information" at bounding box center [347, 328] width 244 height 34
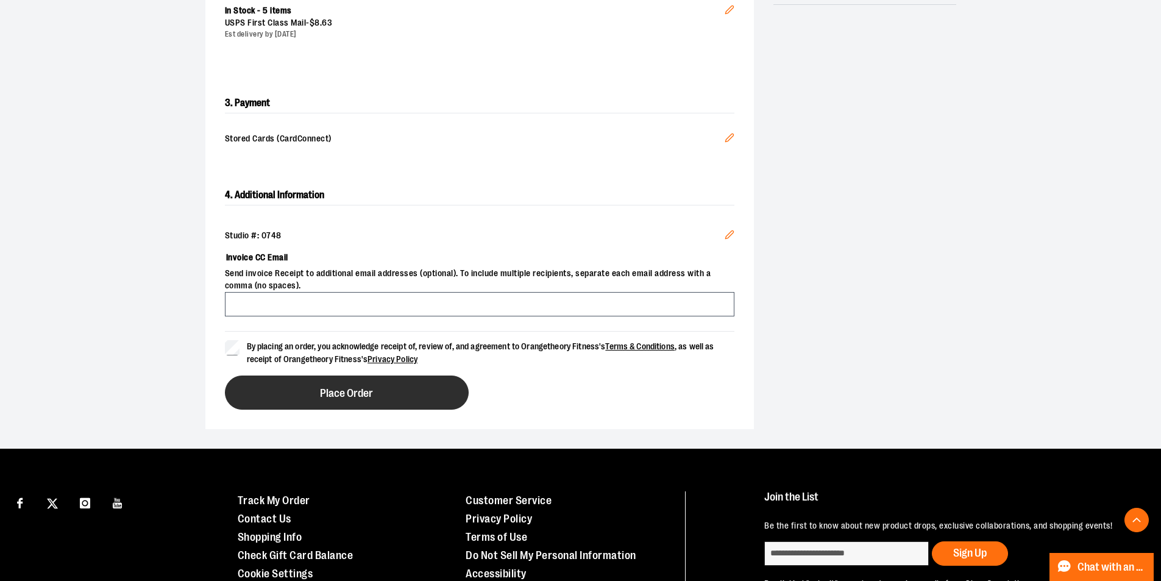
click at [254, 392] on button "Place Order" at bounding box center [347, 392] width 244 height 34
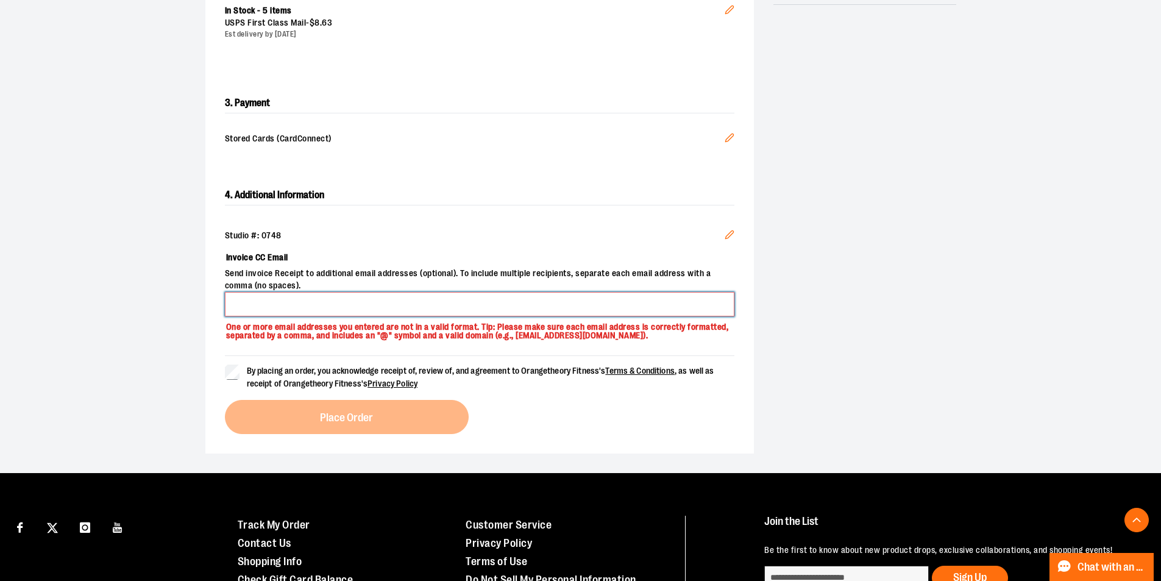
click at [278, 308] on input "Invoice CC Email" at bounding box center [479, 304] width 509 height 24
type input "**********"
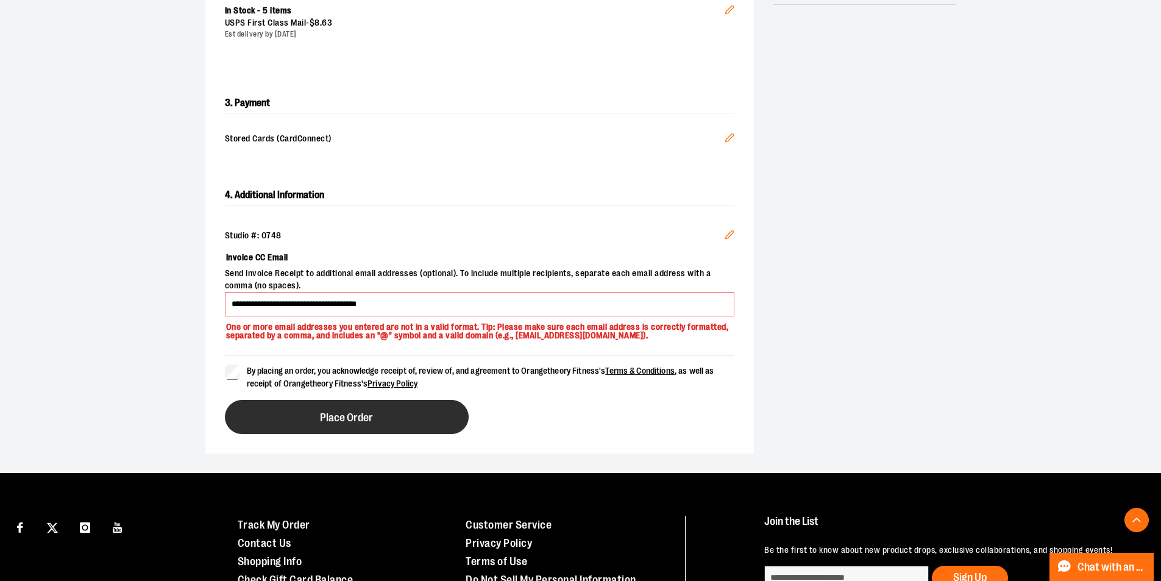
click at [261, 408] on button "Place Order" at bounding box center [347, 417] width 244 height 34
